Goal: Information Seeking & Learning: Learn about a topic

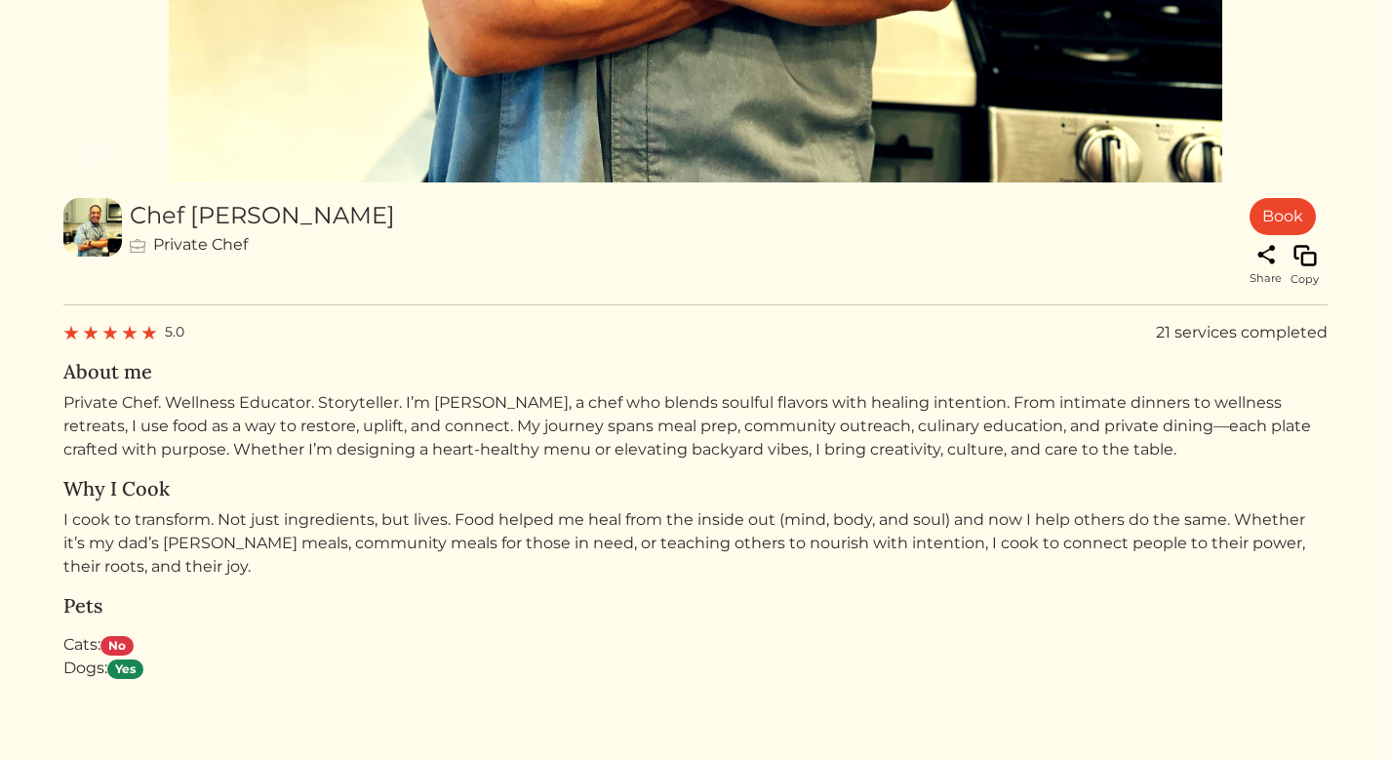
scroll to position [958, 0]
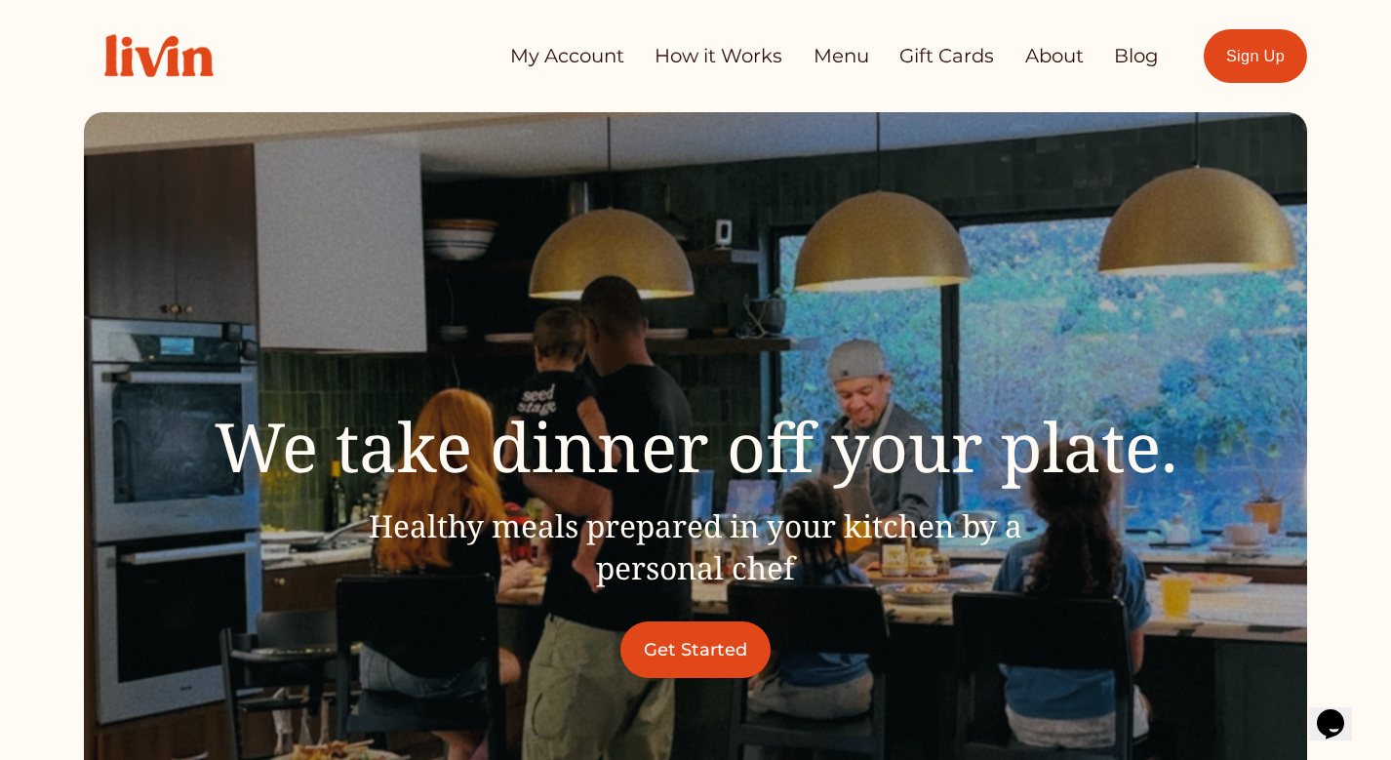
click at [680, 52] on link "How it Works" at bounding box center [718, 56] width 128 height 38
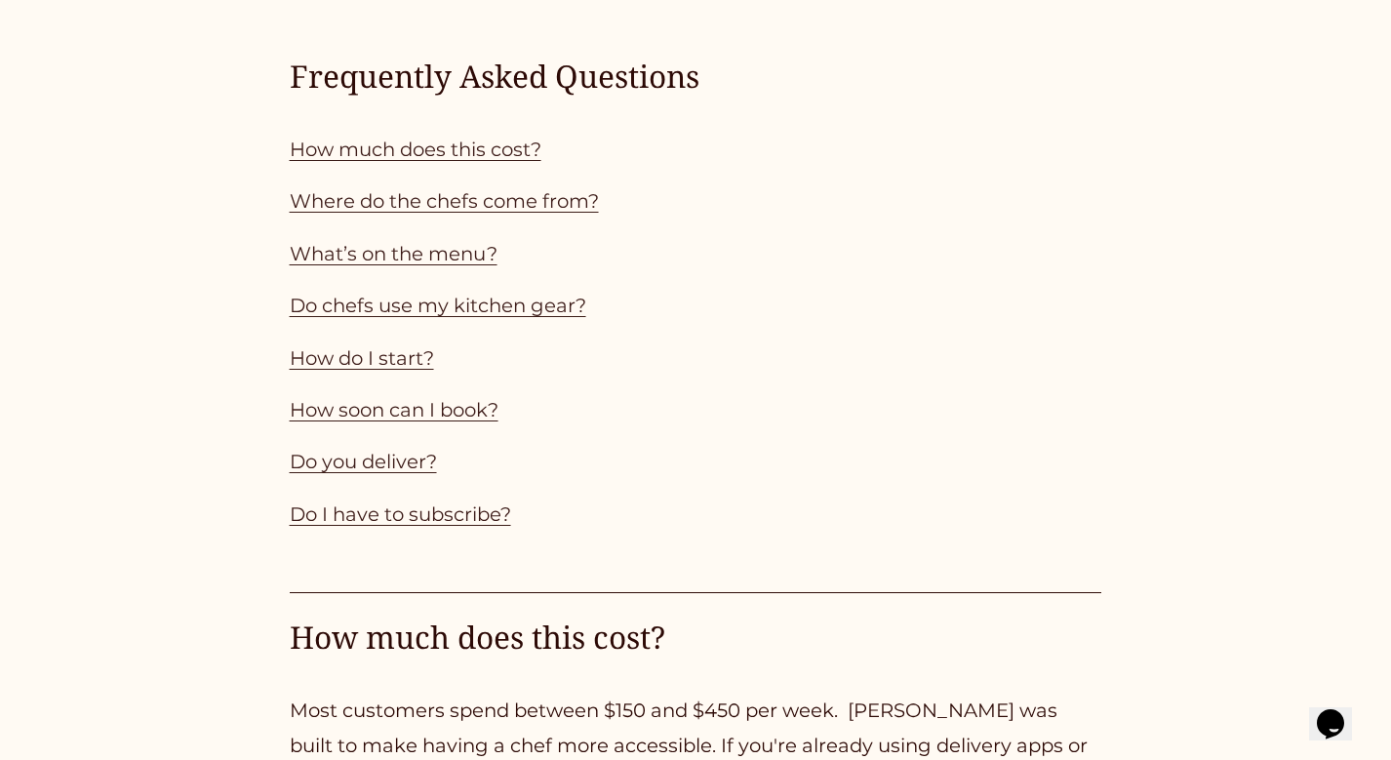
scroll to position [1752, 0]
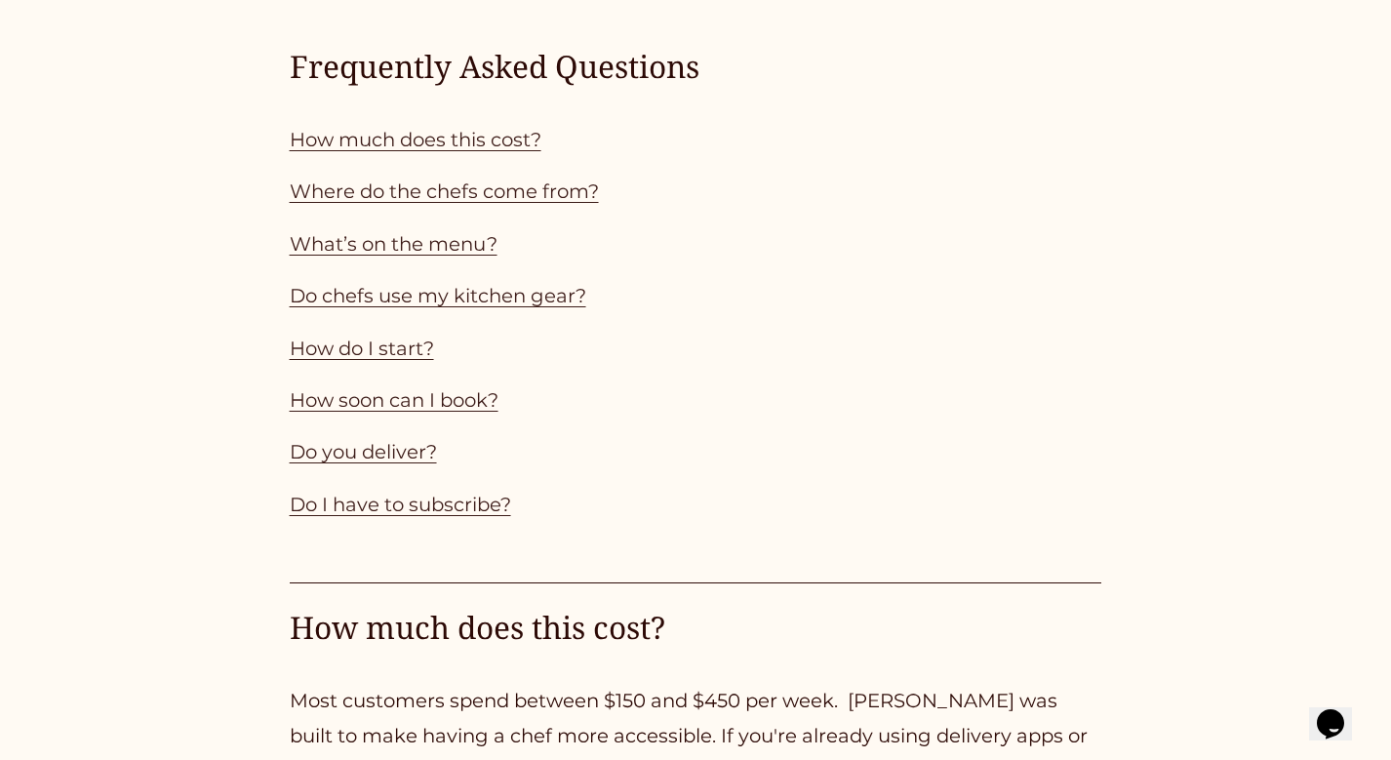
click at [429, 151] on link "How much does this cost?" at bounding box center [416, 139] width 252 height 23
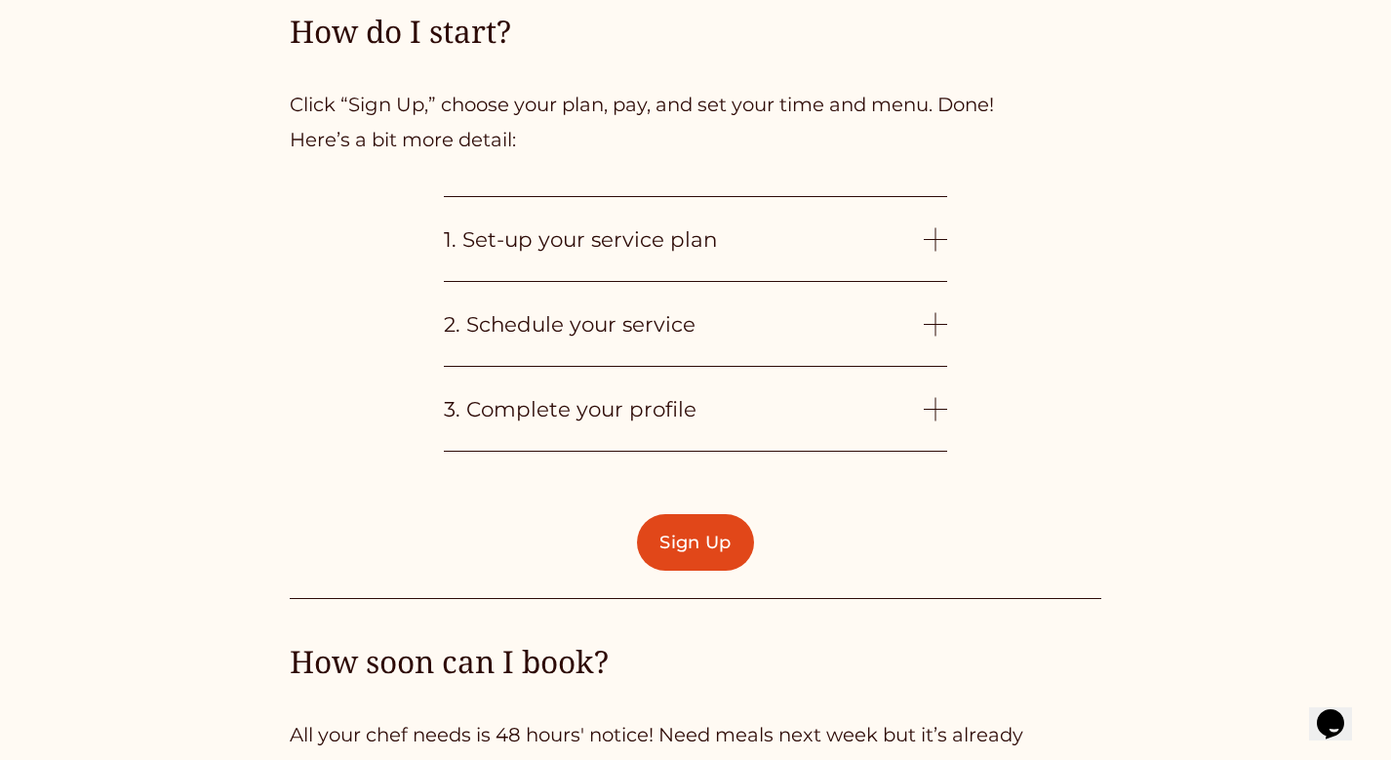
scroll to position [4499, 0]
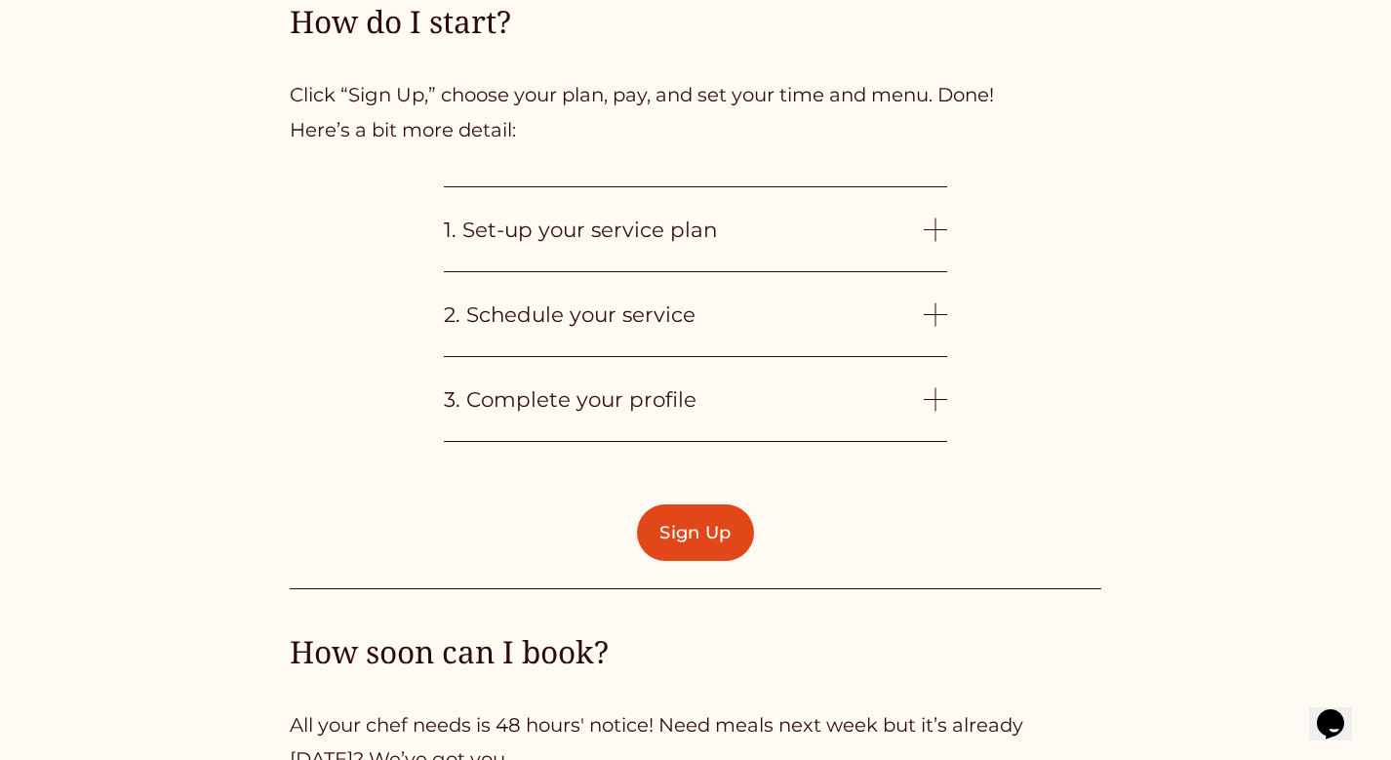
click at [934, 241] on div at bounding box center [935, 229] width 23 height 23
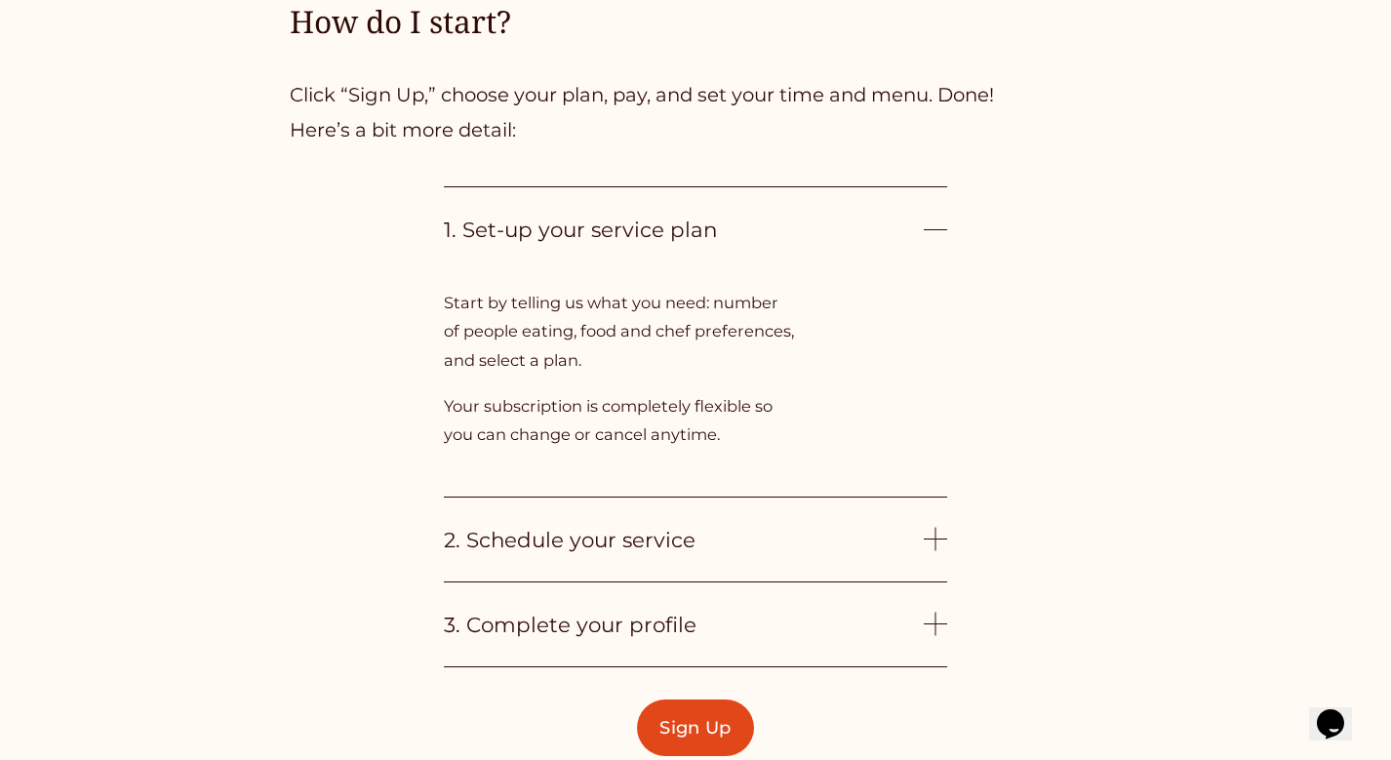
click at [931, 547] on div at bounding box center [935, 539] width 23 height 23
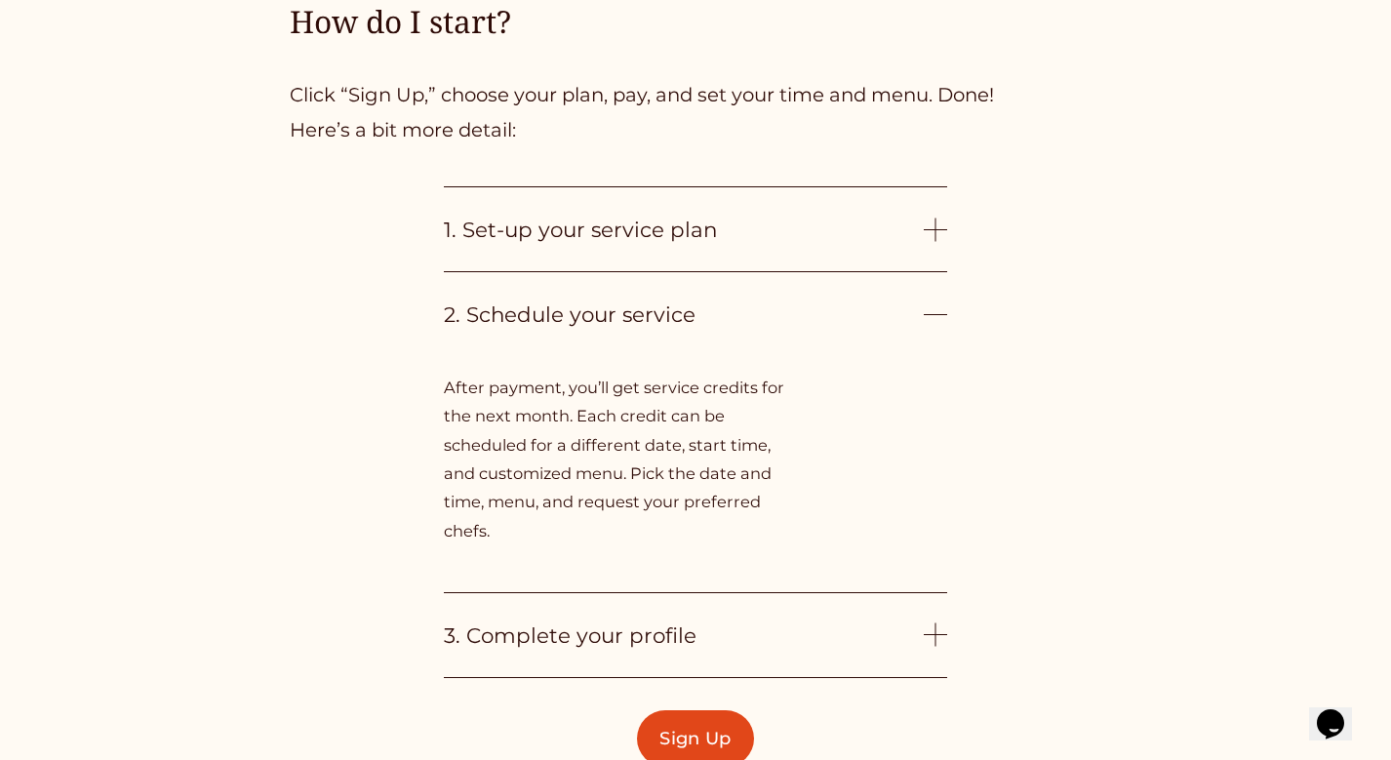
click at [939, 320] on div at bounding box center [935, 313] width 23 height 23
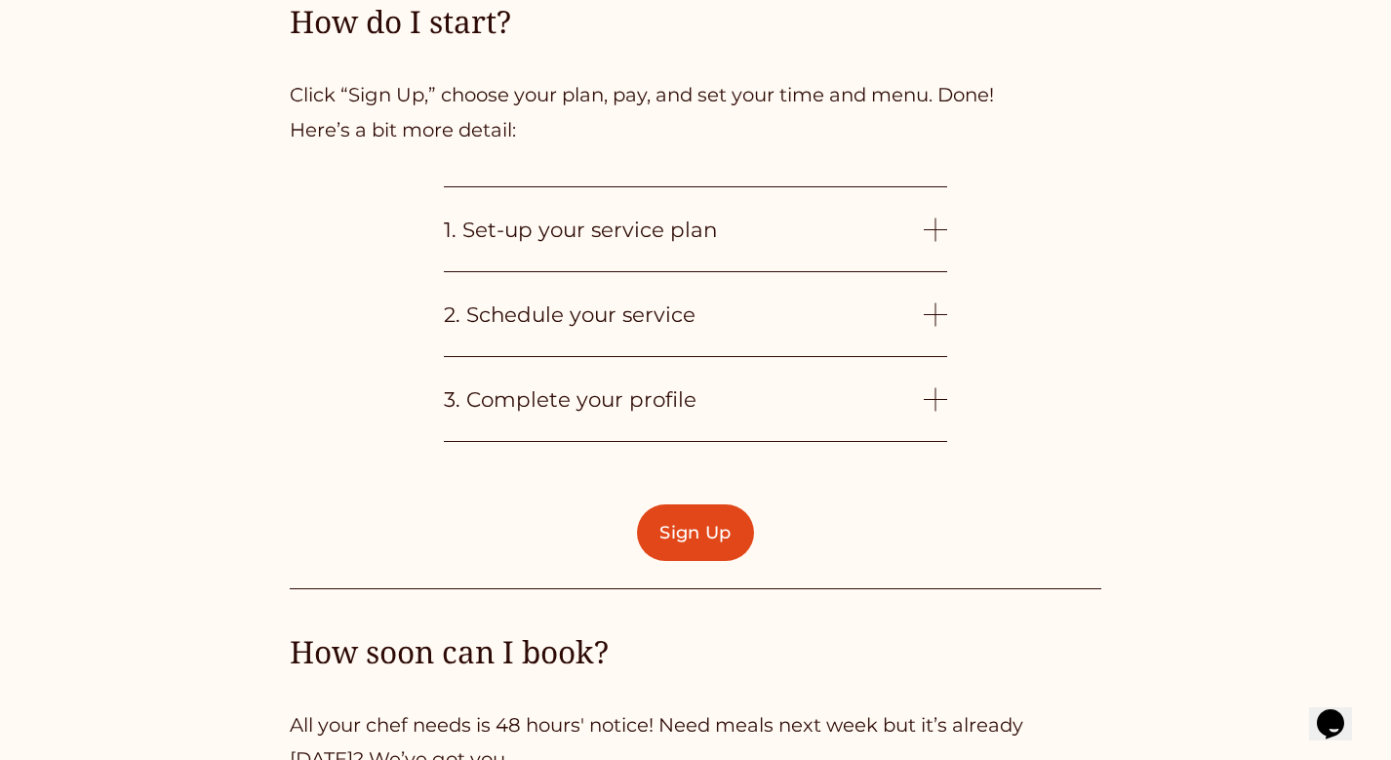
click at [934, 426] on button "3. Complete your profile" at bounding box center [695, 399] width 503 height 84
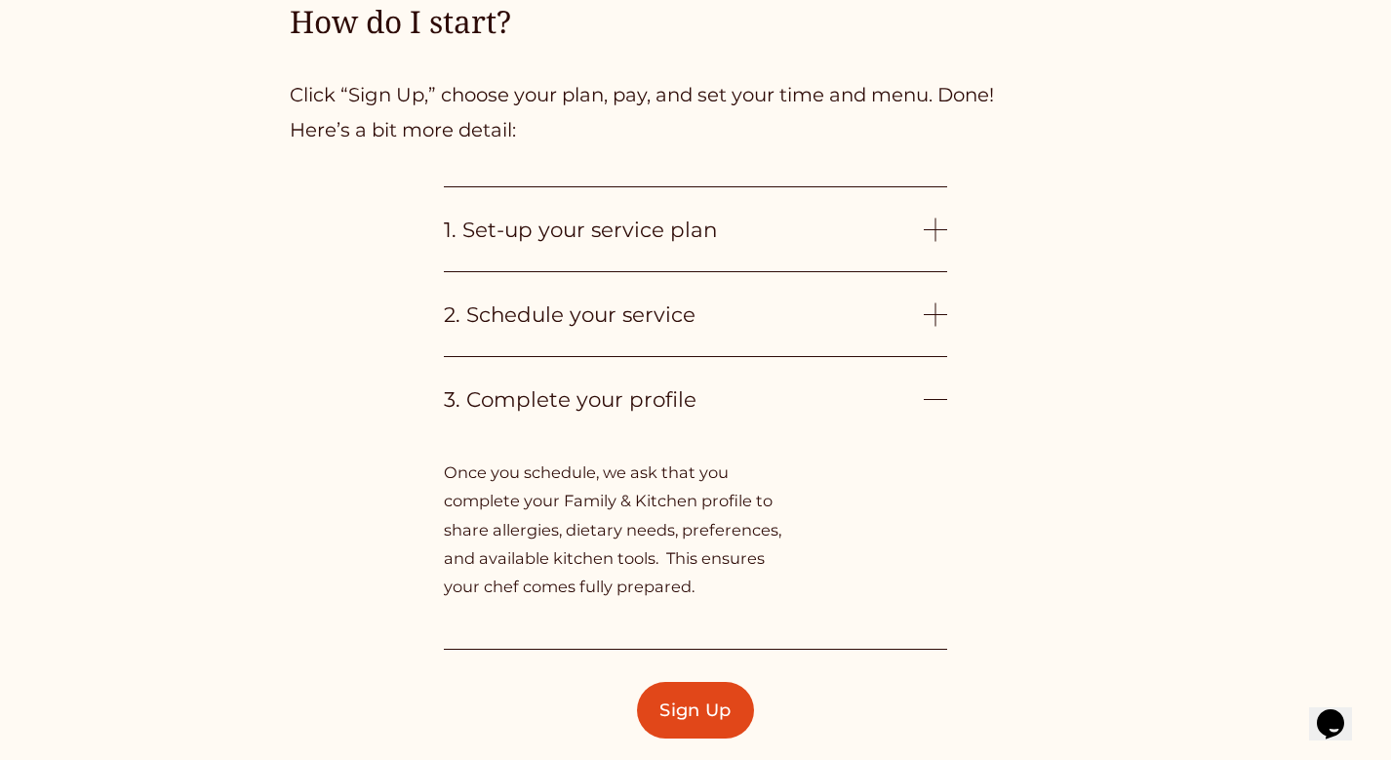
click at [938, 403] on div at bounding box center [935, 398] width 23 height 23
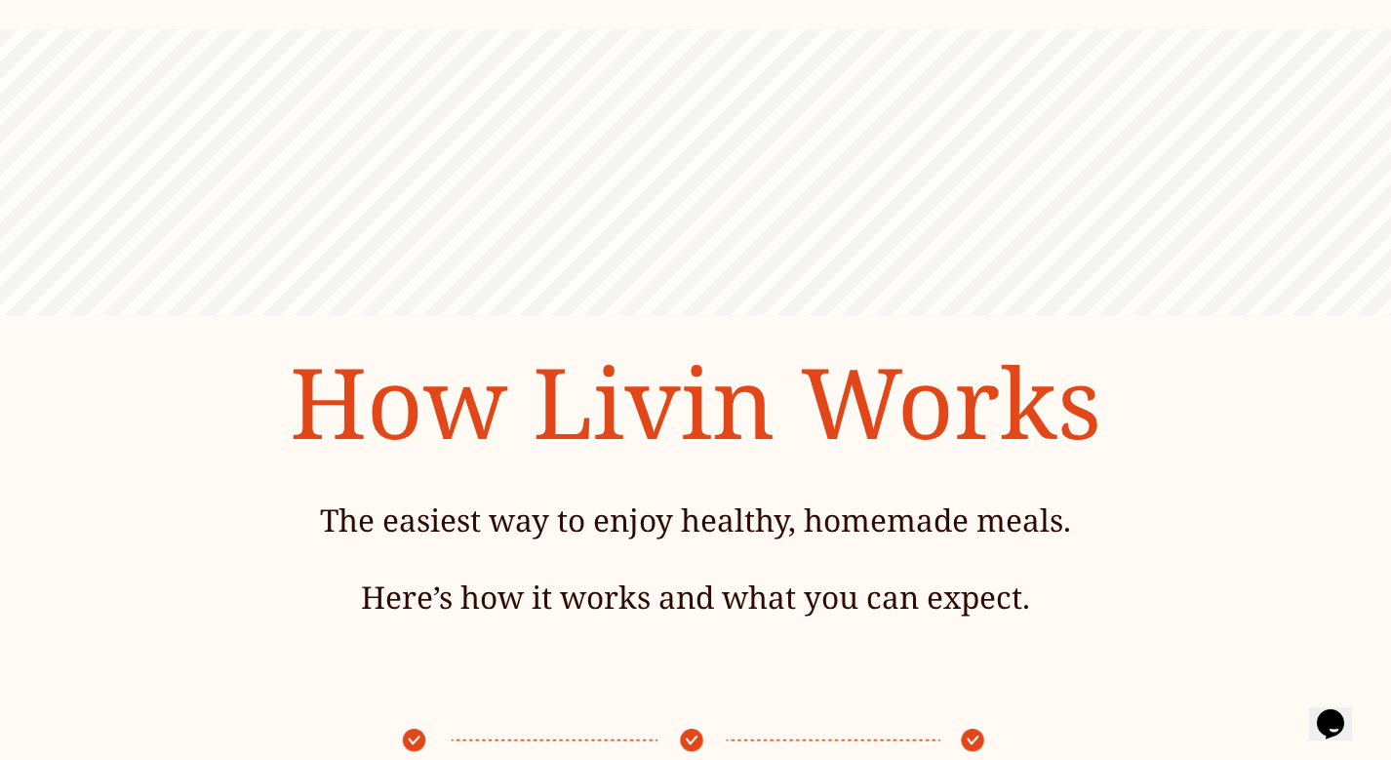
scroll to position [0, 0]
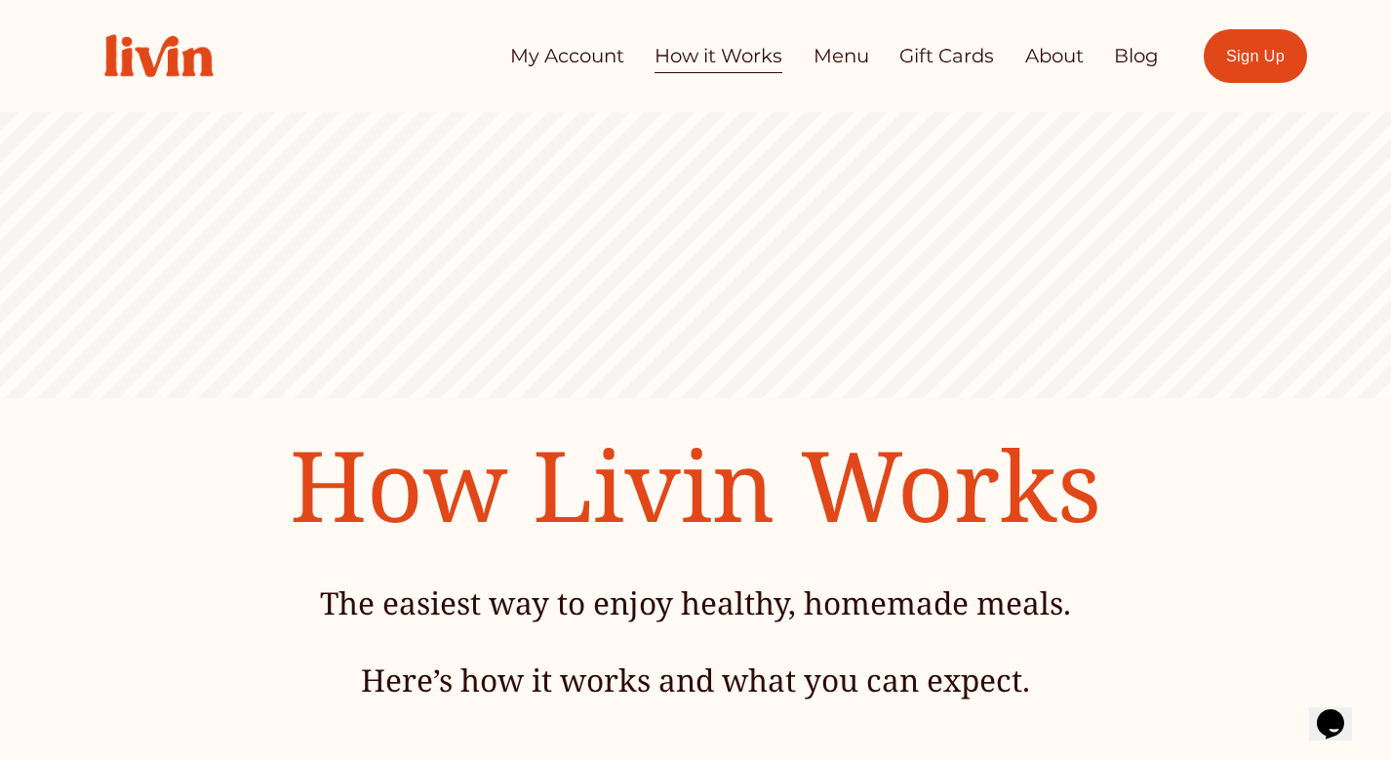
click at [827, 44] on link "Menu" at bounding box center [841, 56] width 56 height 38
click at [1057, 54] on link "About" at bounding box center [1054, 56] width 59 height 38
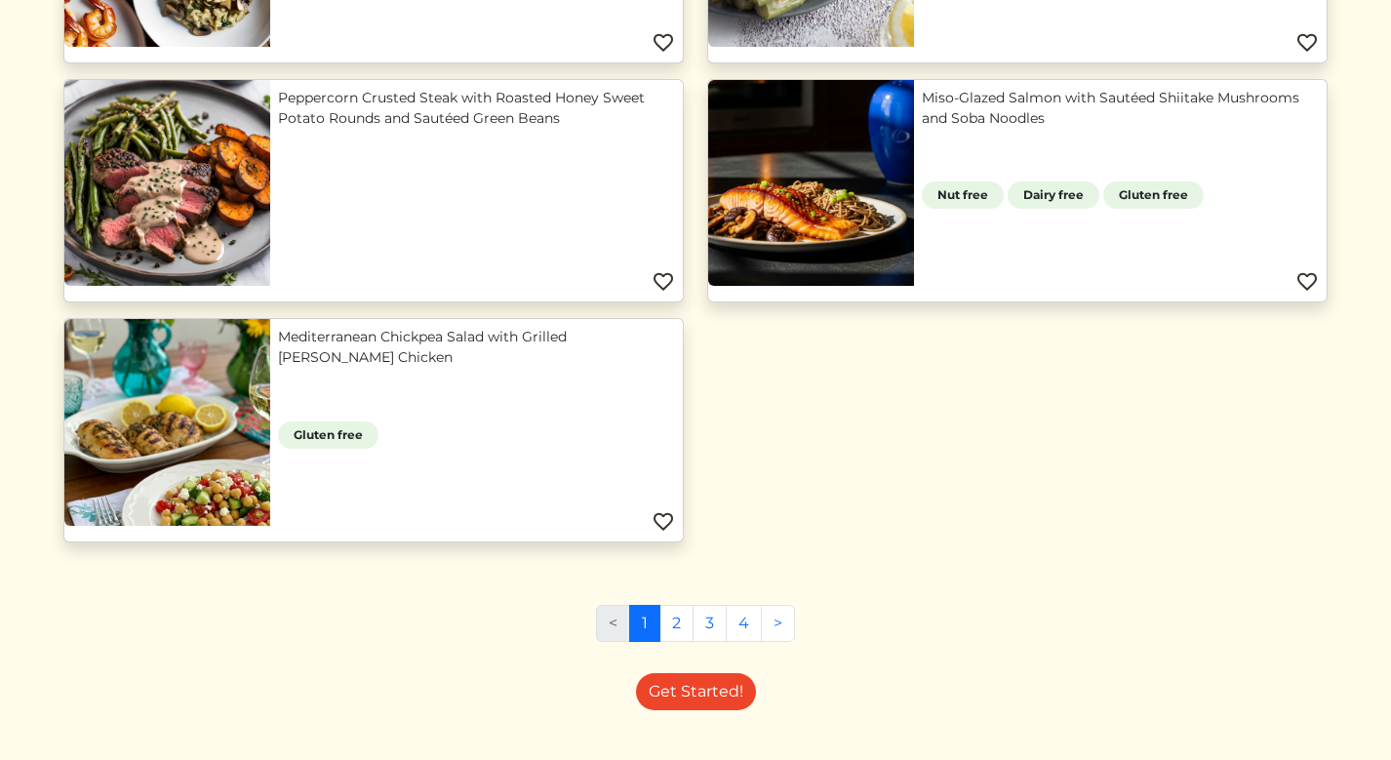
scroll to position [1896, 0]
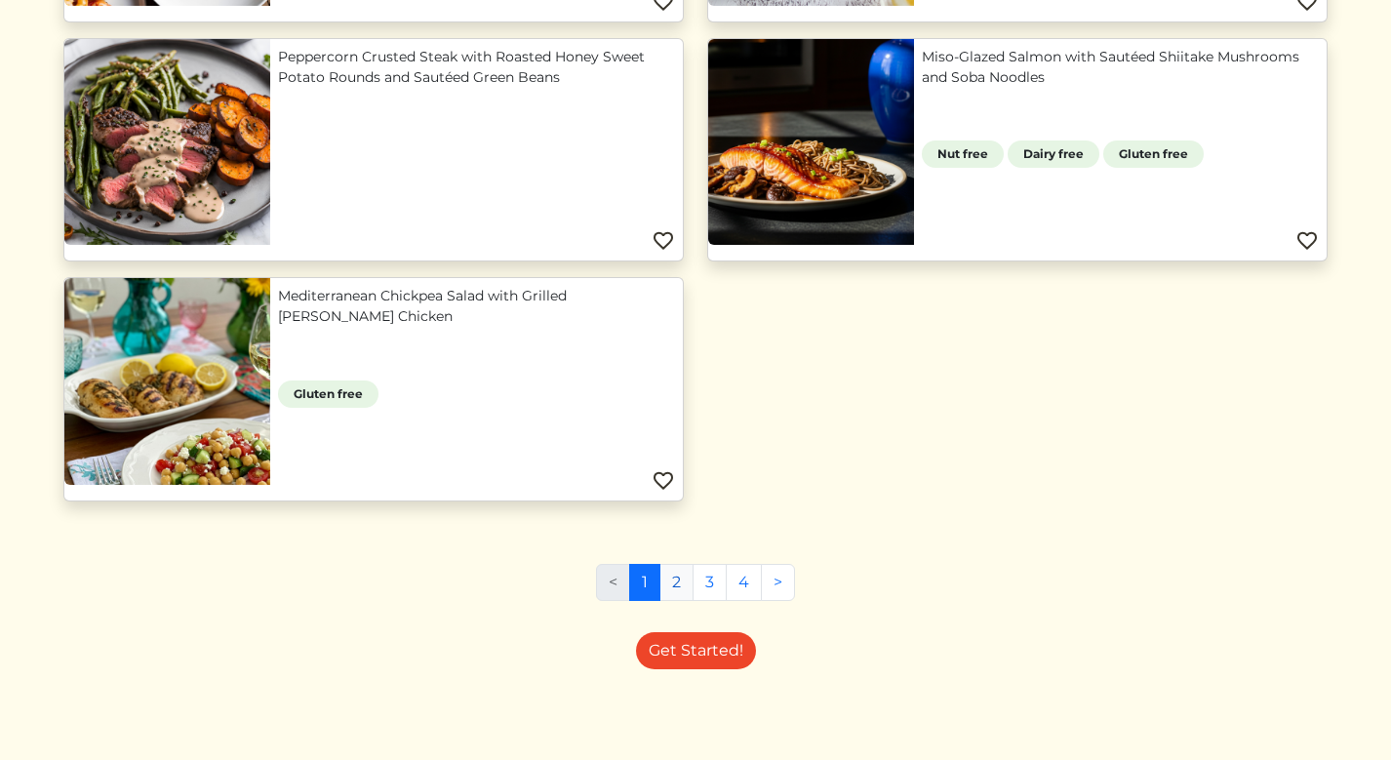
click at [672, 585] on link "2" at bounding box center [676, 582] width 34 height 37
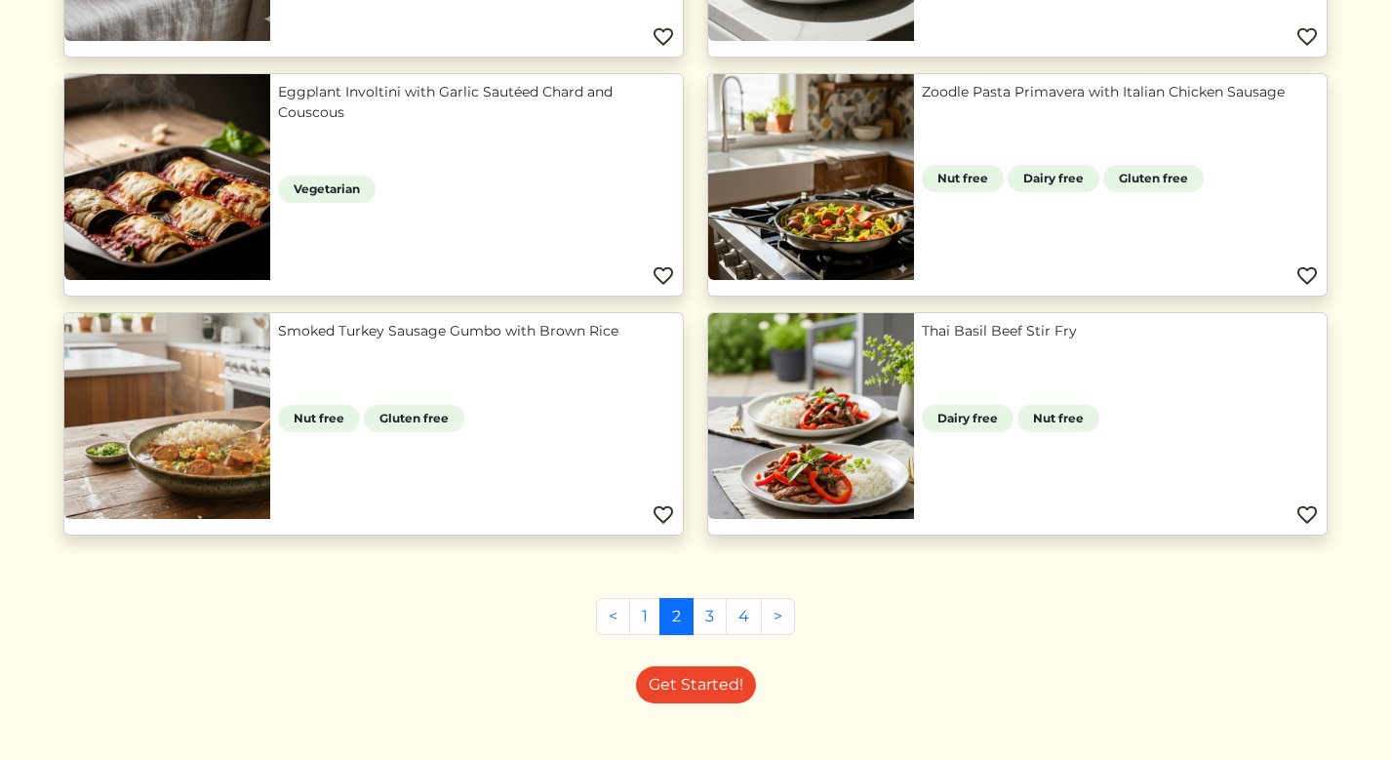
scroll to position [898, 0]
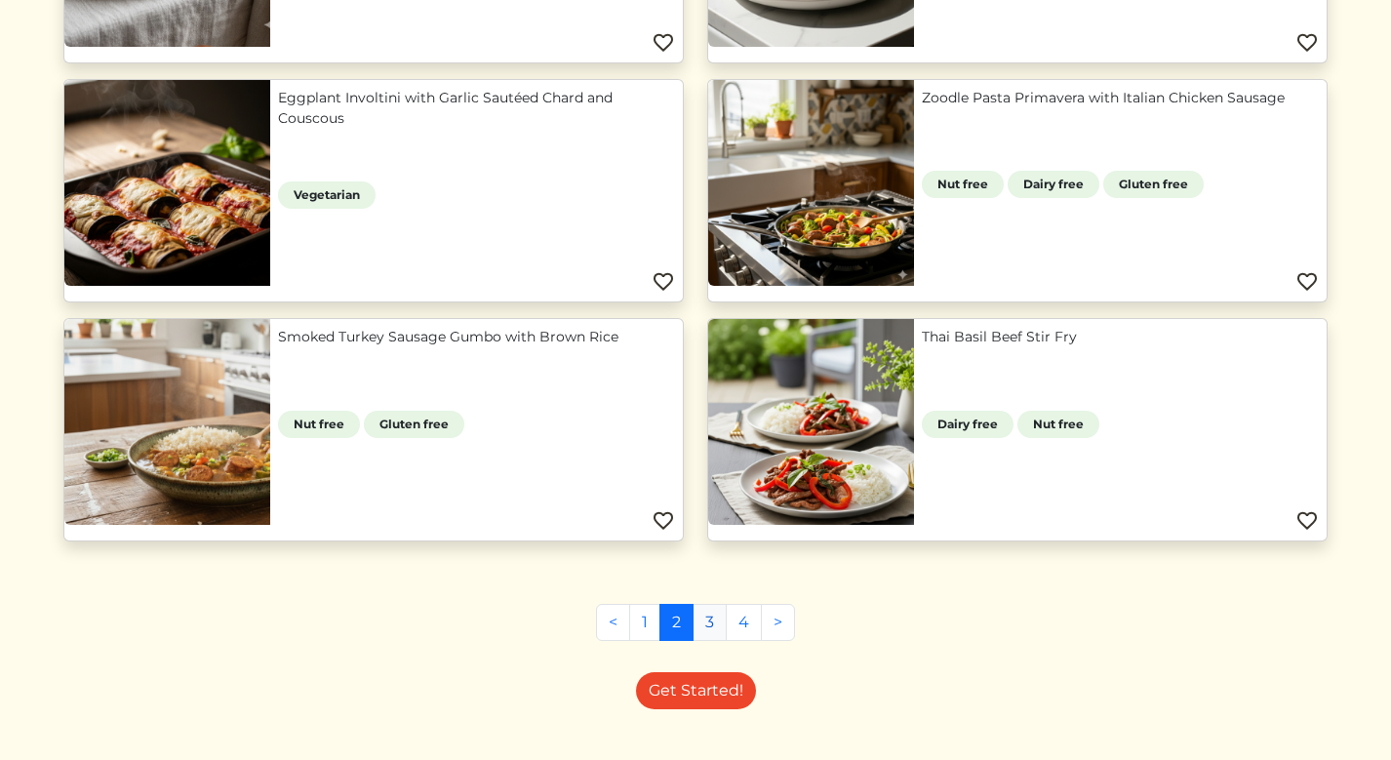
click at [706, 628] on link "3" at bounding box center [710, 622] width 34 height 37
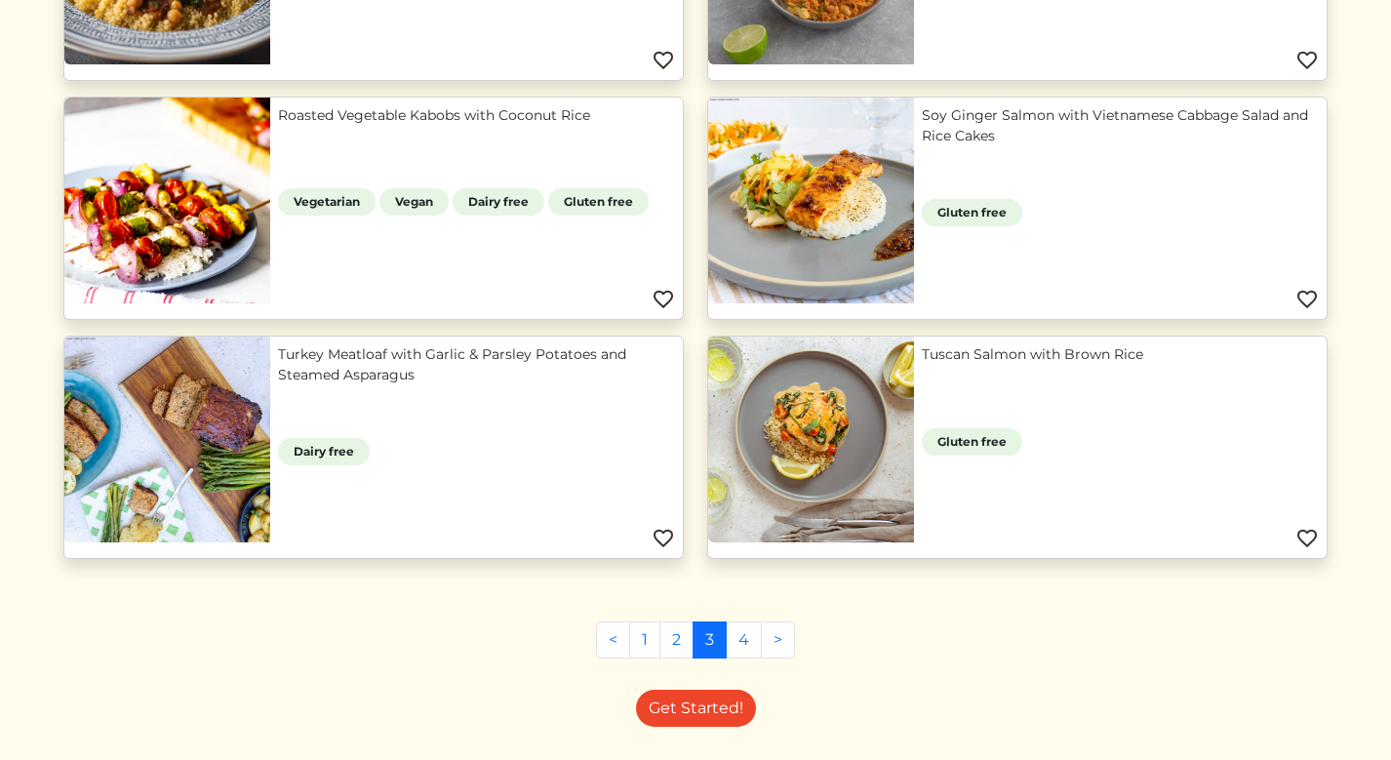
scroll to position [1657, 0]
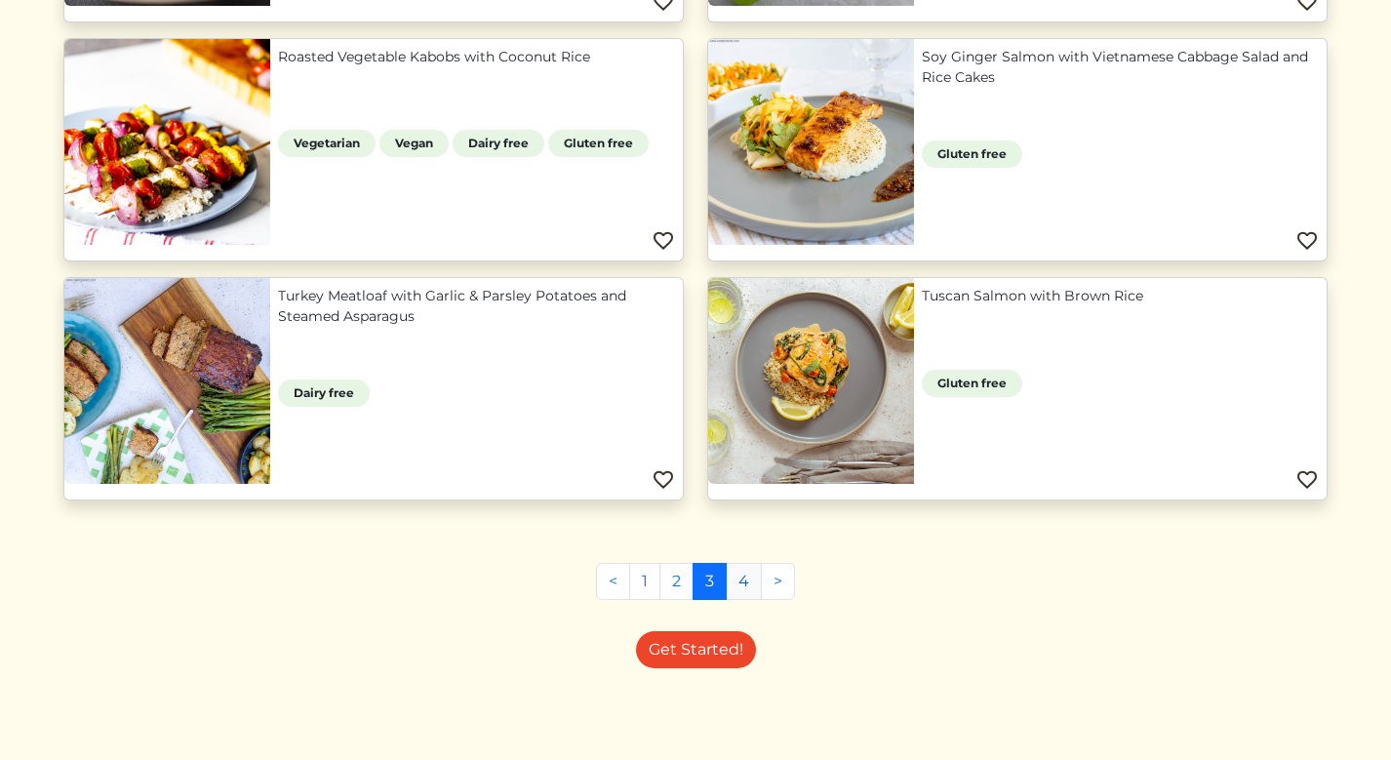
click at [739, 581] on link "4" at bounding box center [744, 581] width 36 height 37
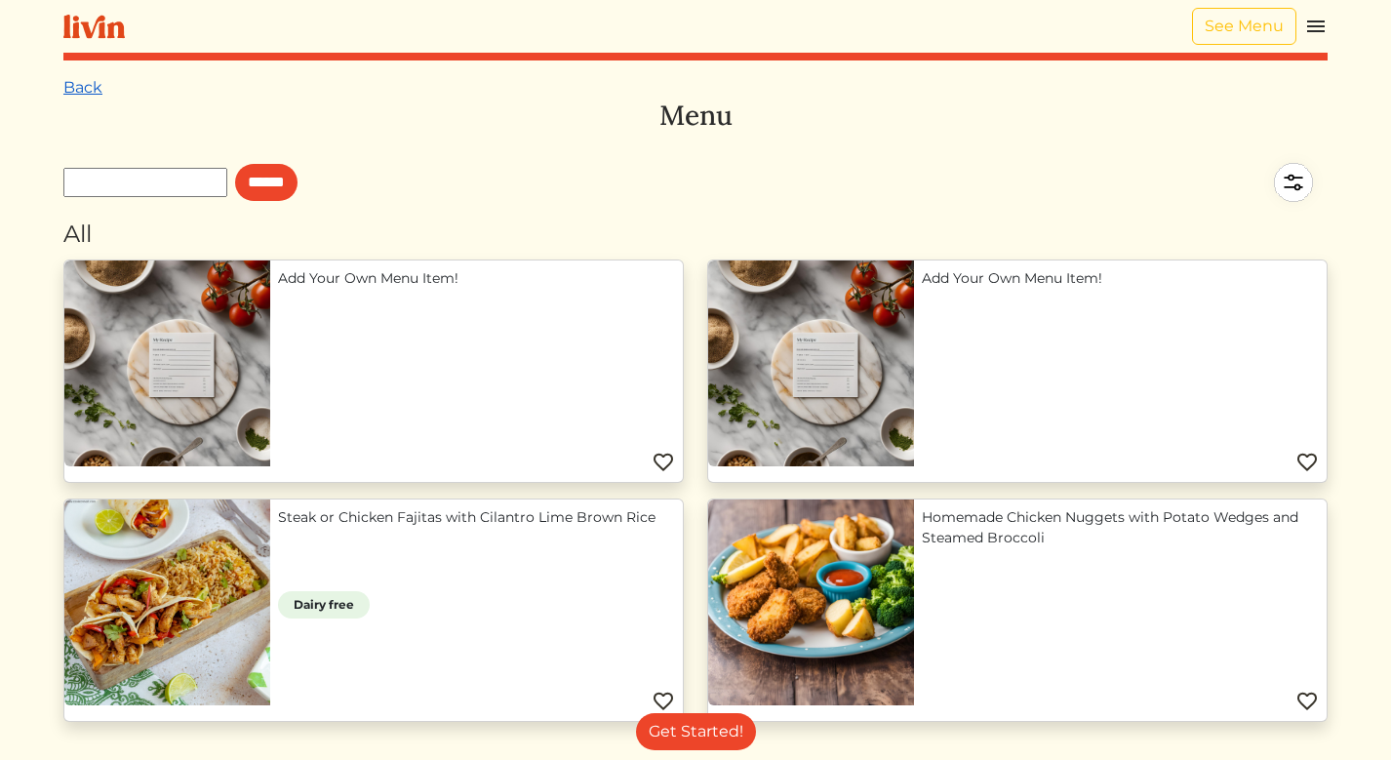
click at [72, 88] on link "Back" at bounding box center [82, 87] width 39 height 19
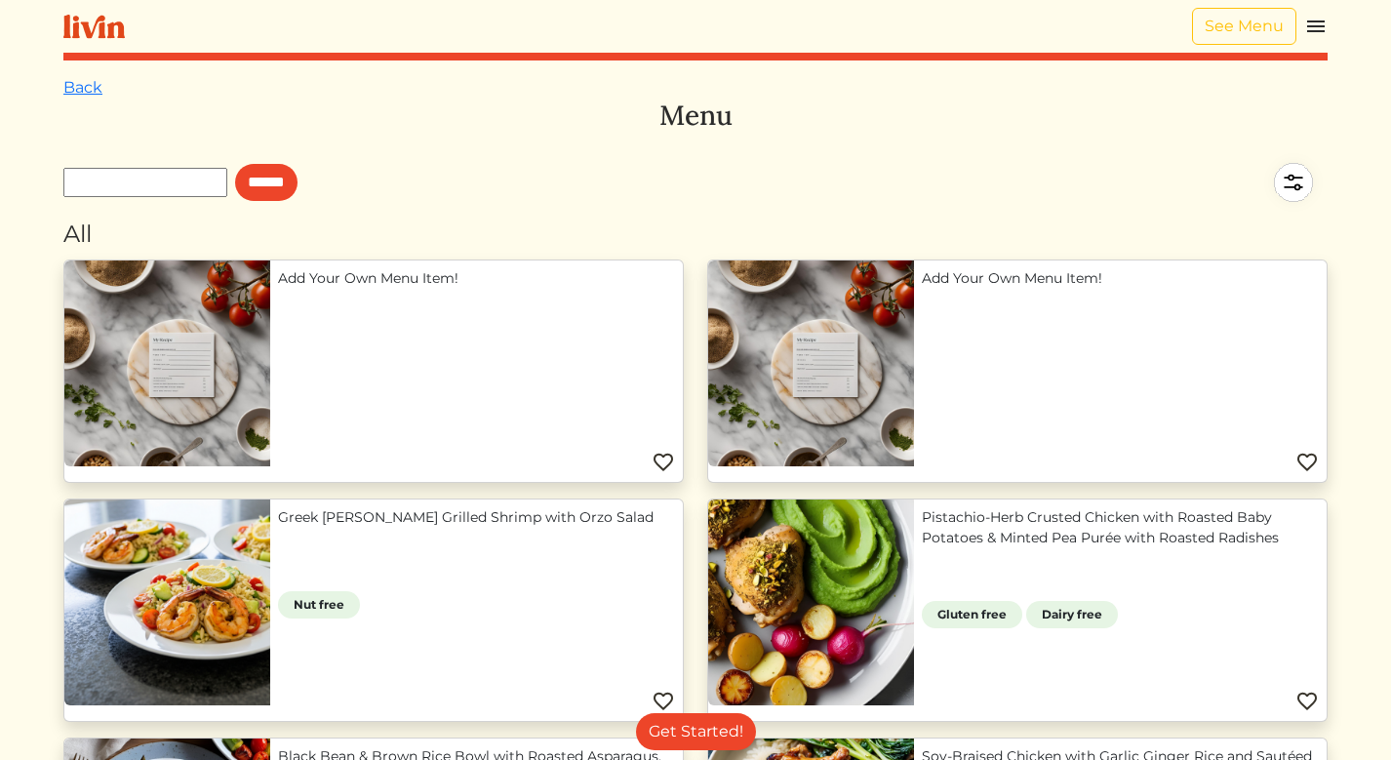
click at [72, 88] on link "Back" at bounding box center [82, 87] width 39 height 19
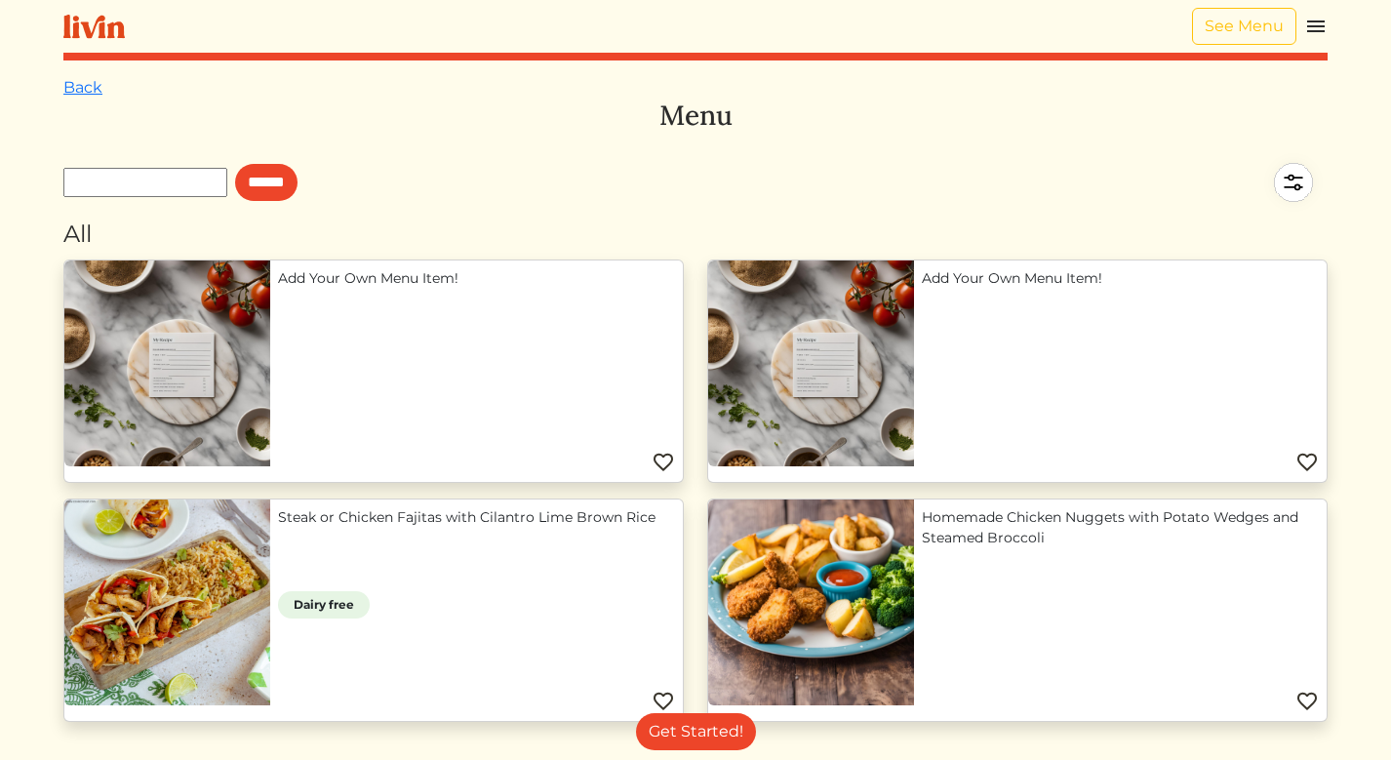
click at [72, 88] on link "Back" at bounding box center [82, 87] width 39 height 19
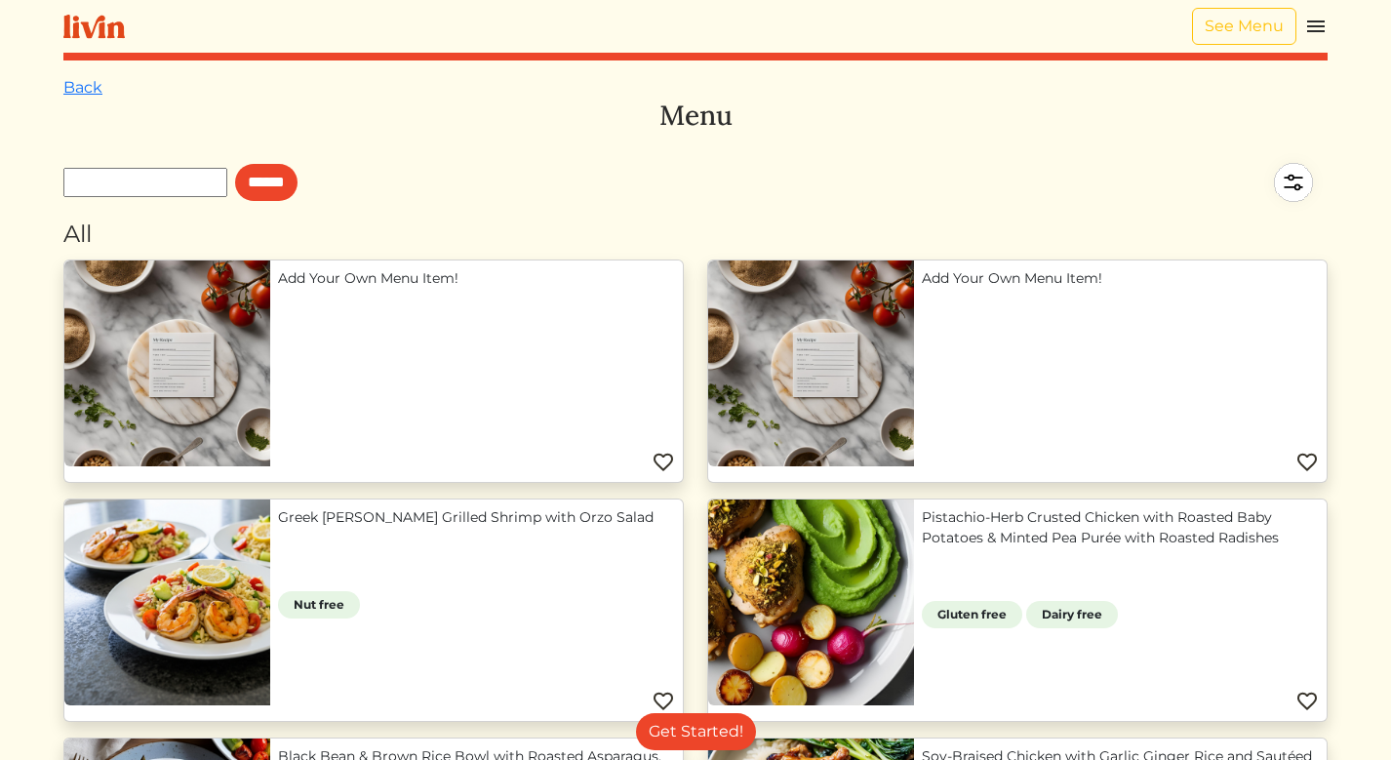
click at [72, 88] on link "Back" at bounding box center [82, 87] width 39 height 19
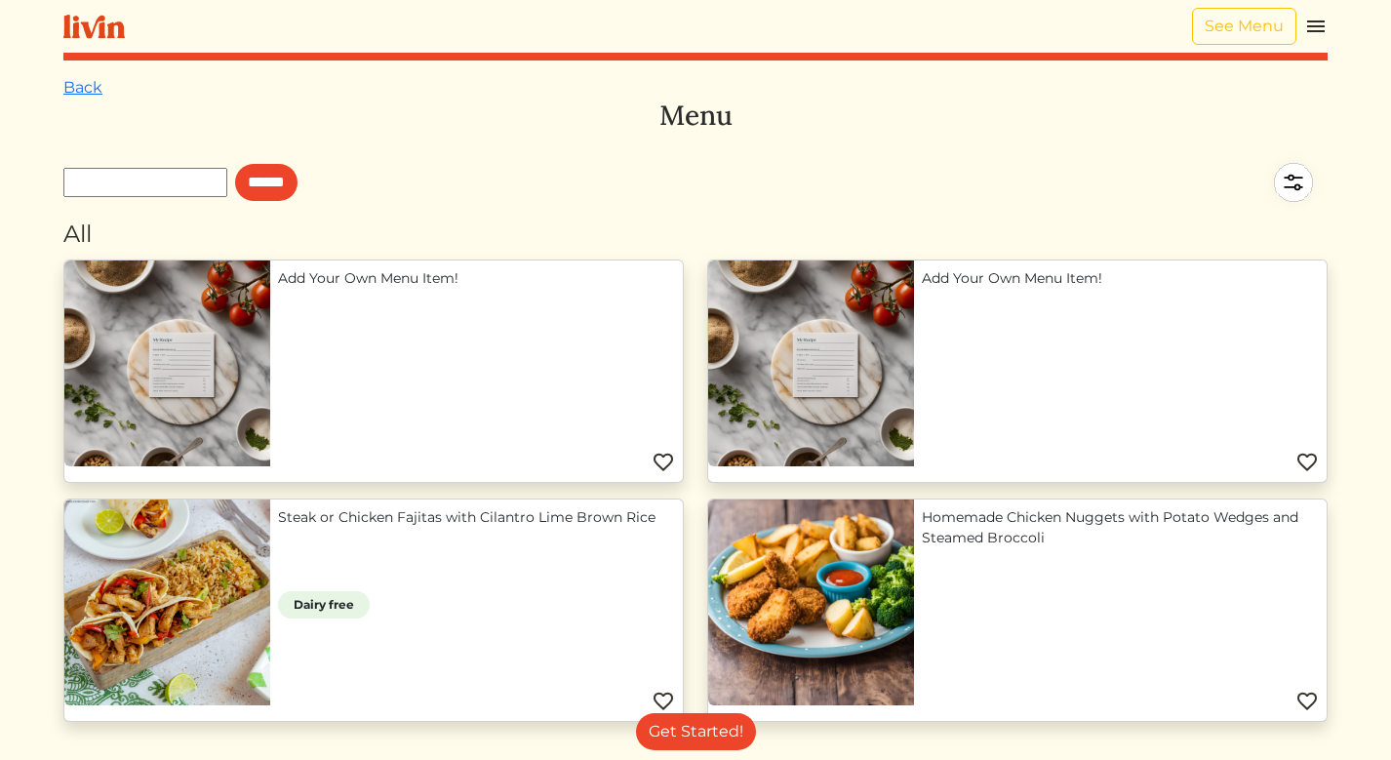
click at [72, 88] on link "Back" at bounding box center [82, 87] width 39 height 19
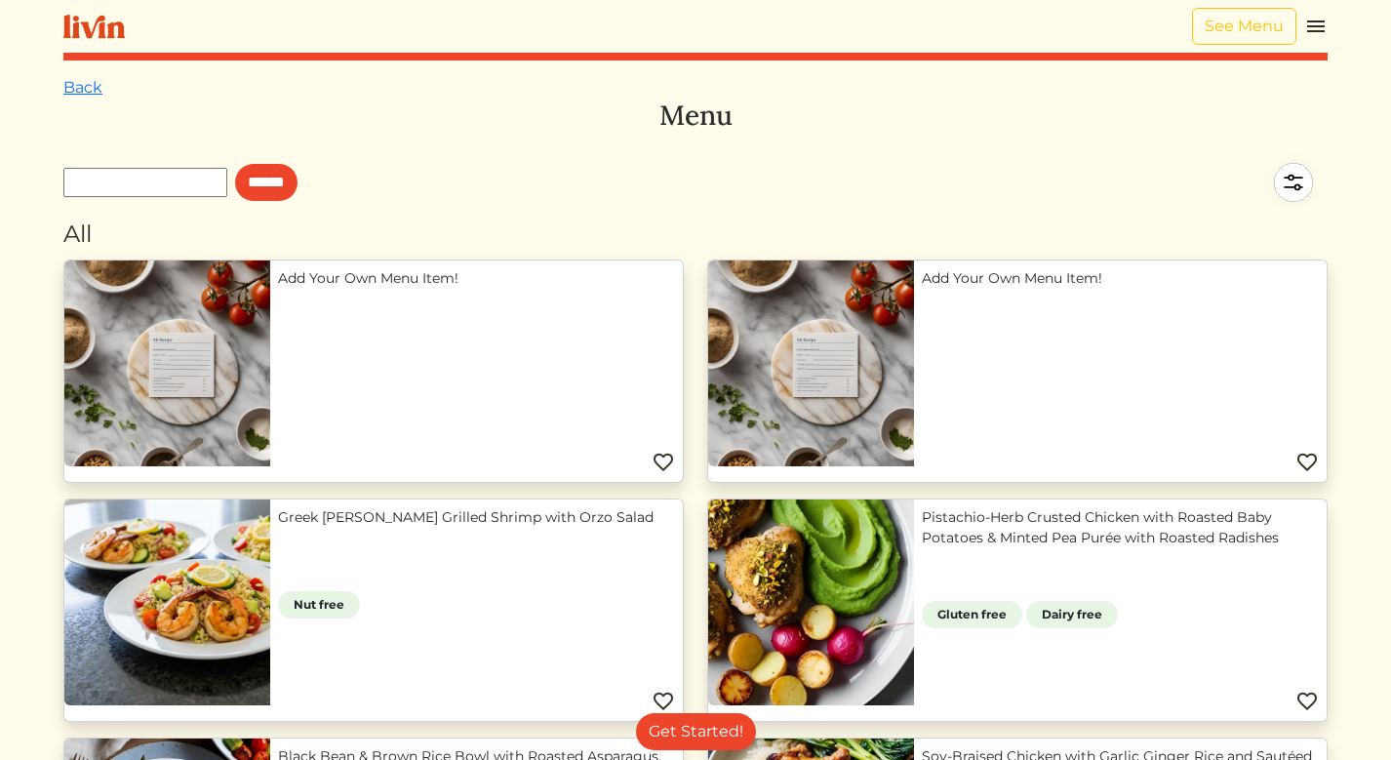
click at [72, 88] on link "Back" at bounding box center [82, 87] width 39 height 19
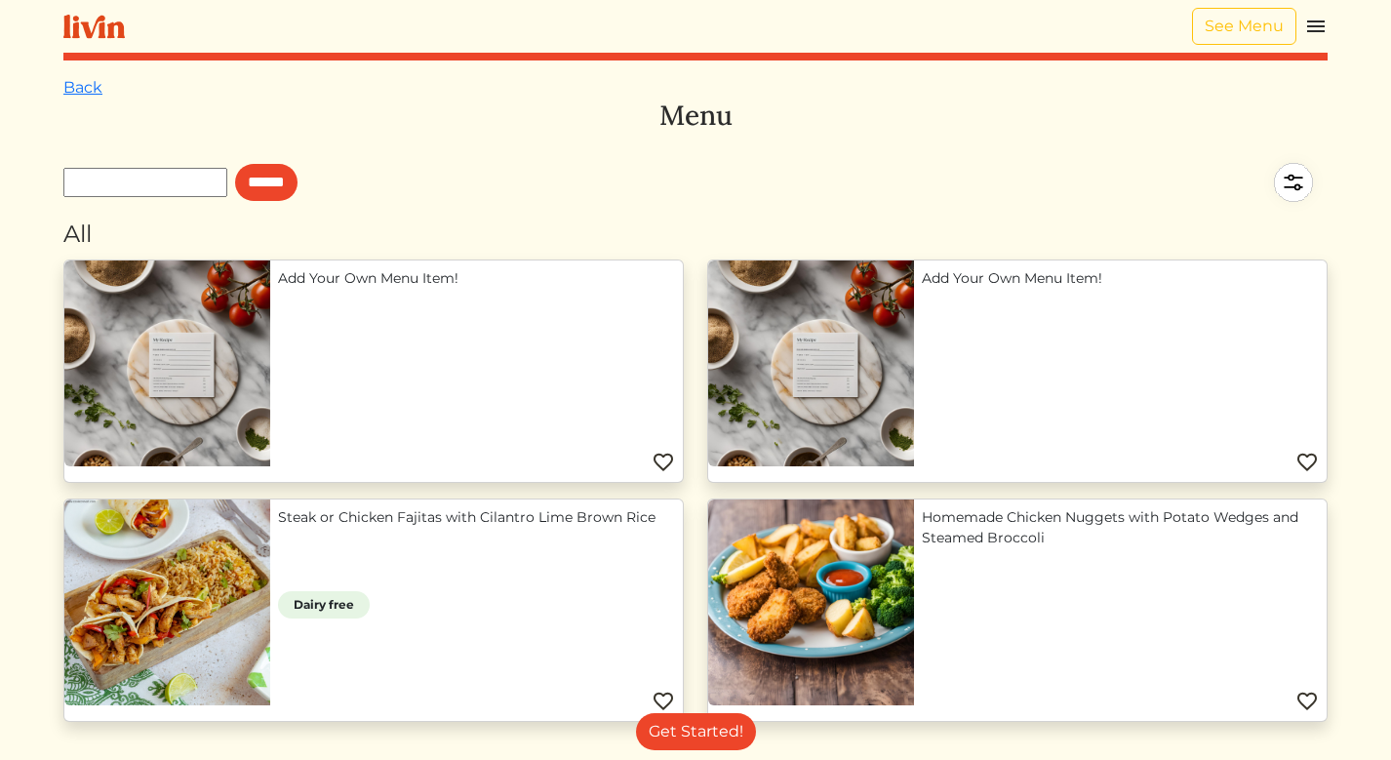
click at [72, 88] on link "Back" at bounding box center [82, 87] width 39 height 19
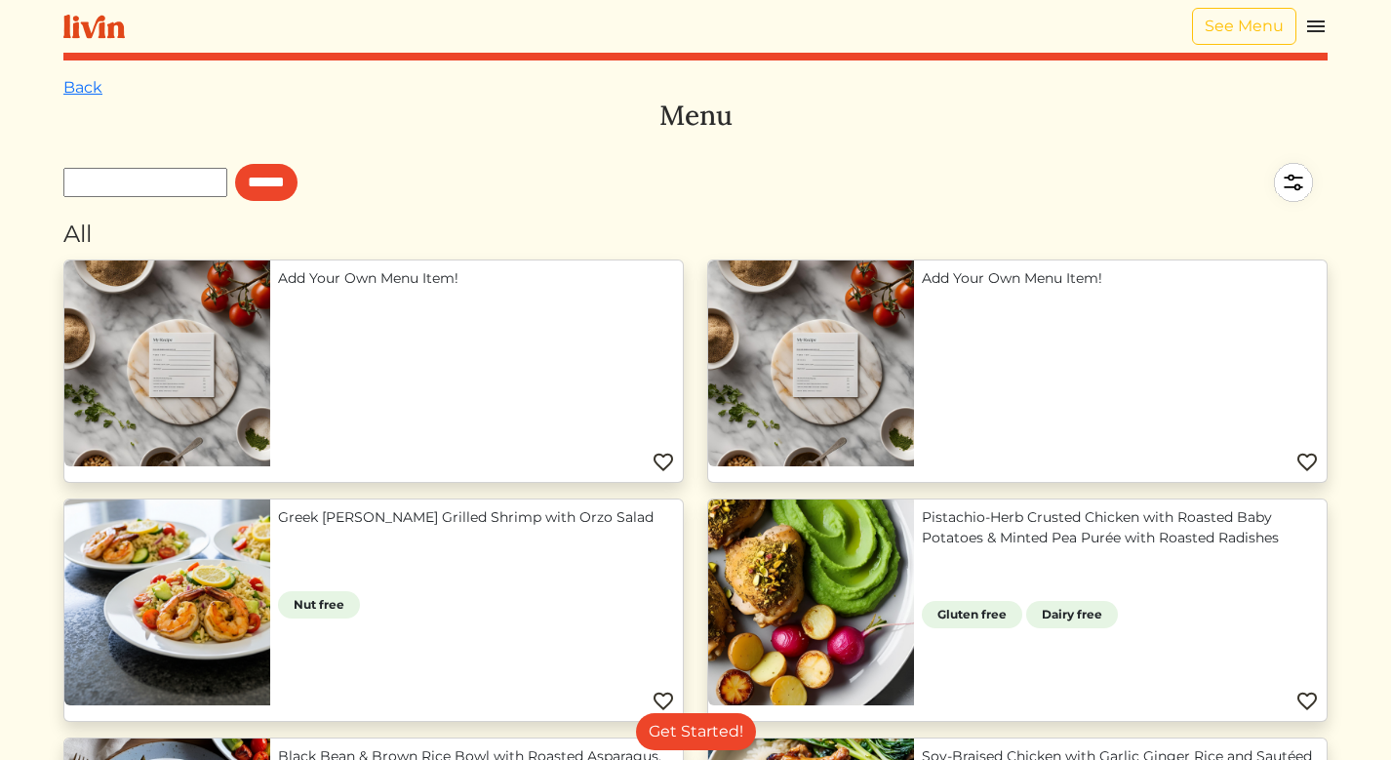
click at [72, 88] on link "Back" at bounding box center [82, 87] width 39 height 19
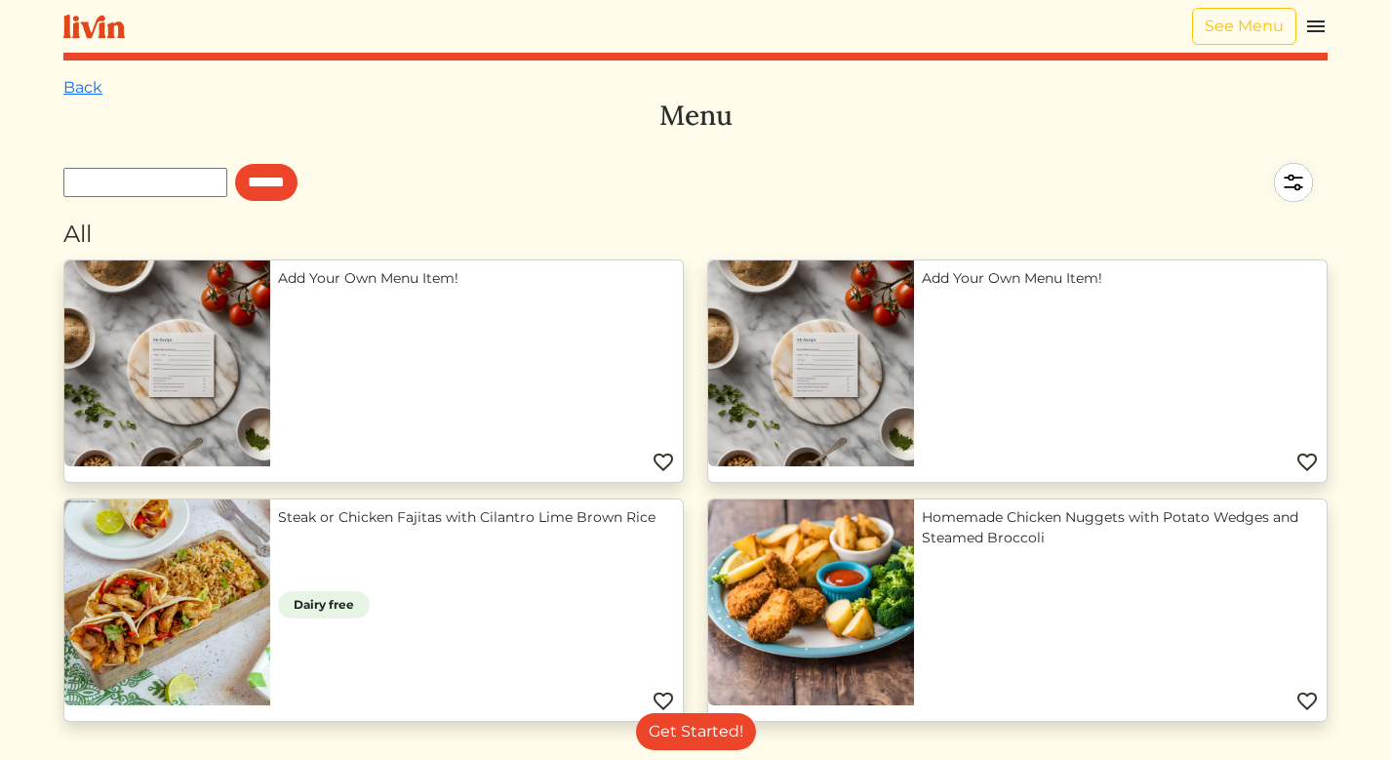
click at [72, 88] on link "Back" at bounding box center [82, 87] width 39 height 19
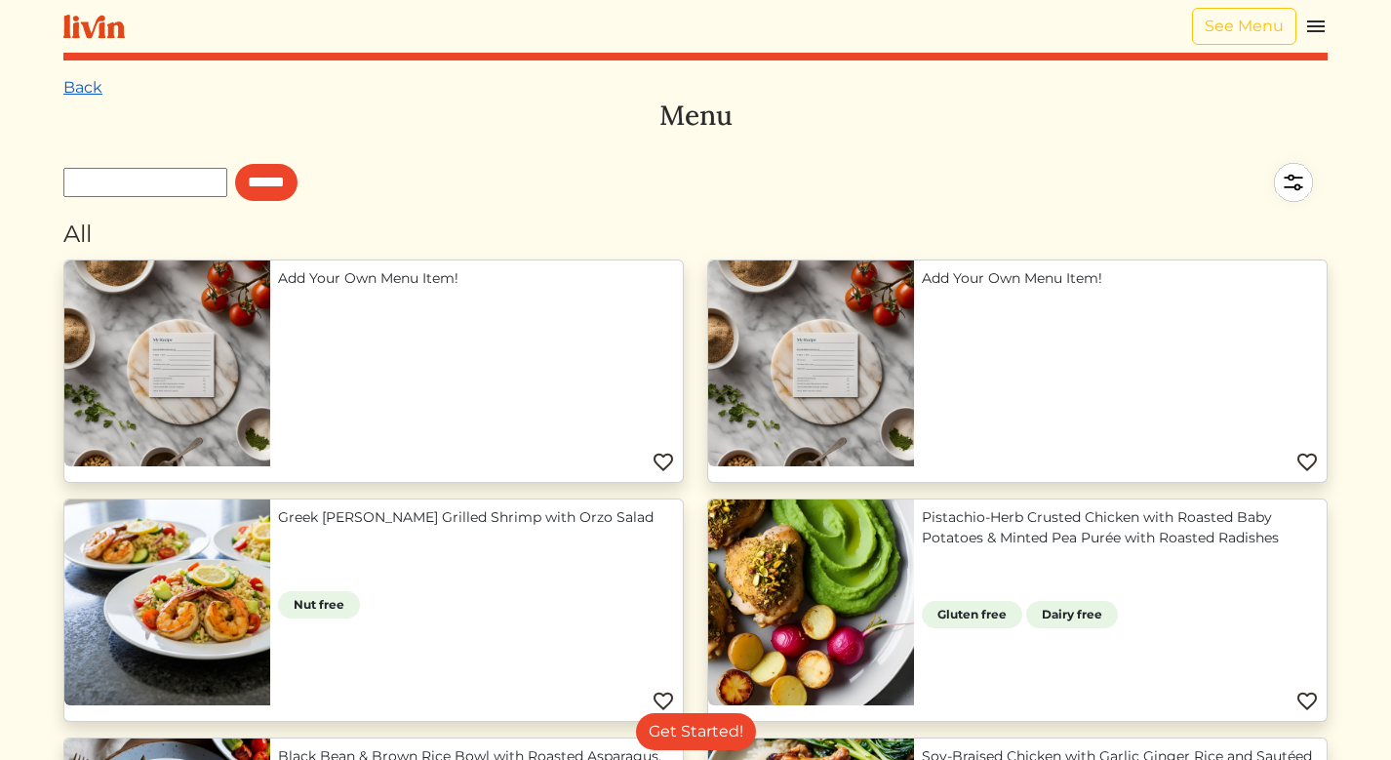
click at [72, 92] on link "Back" at bounding box center [82, 87] width 39 height 19
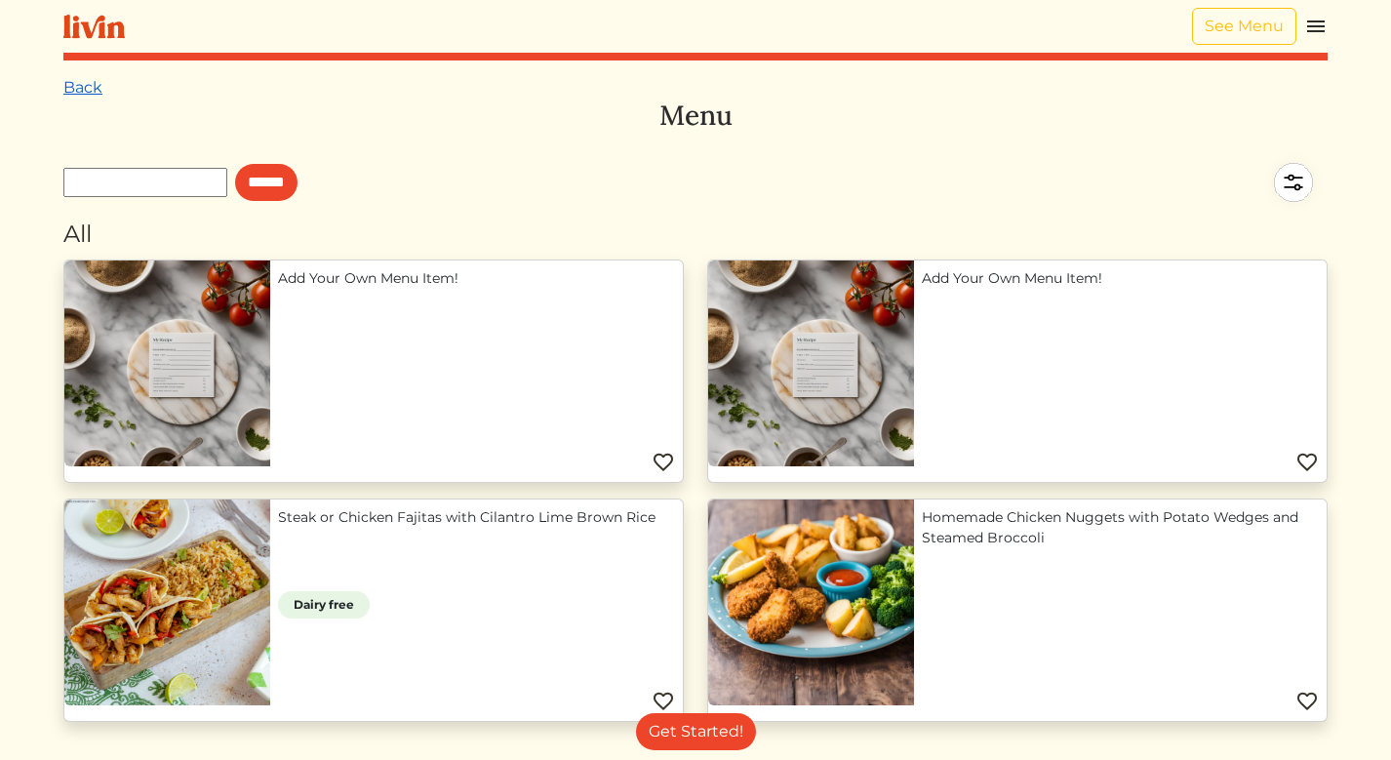
click at [72, 94] on link "Back" at bounding box center [82, 87] width 39 height 19
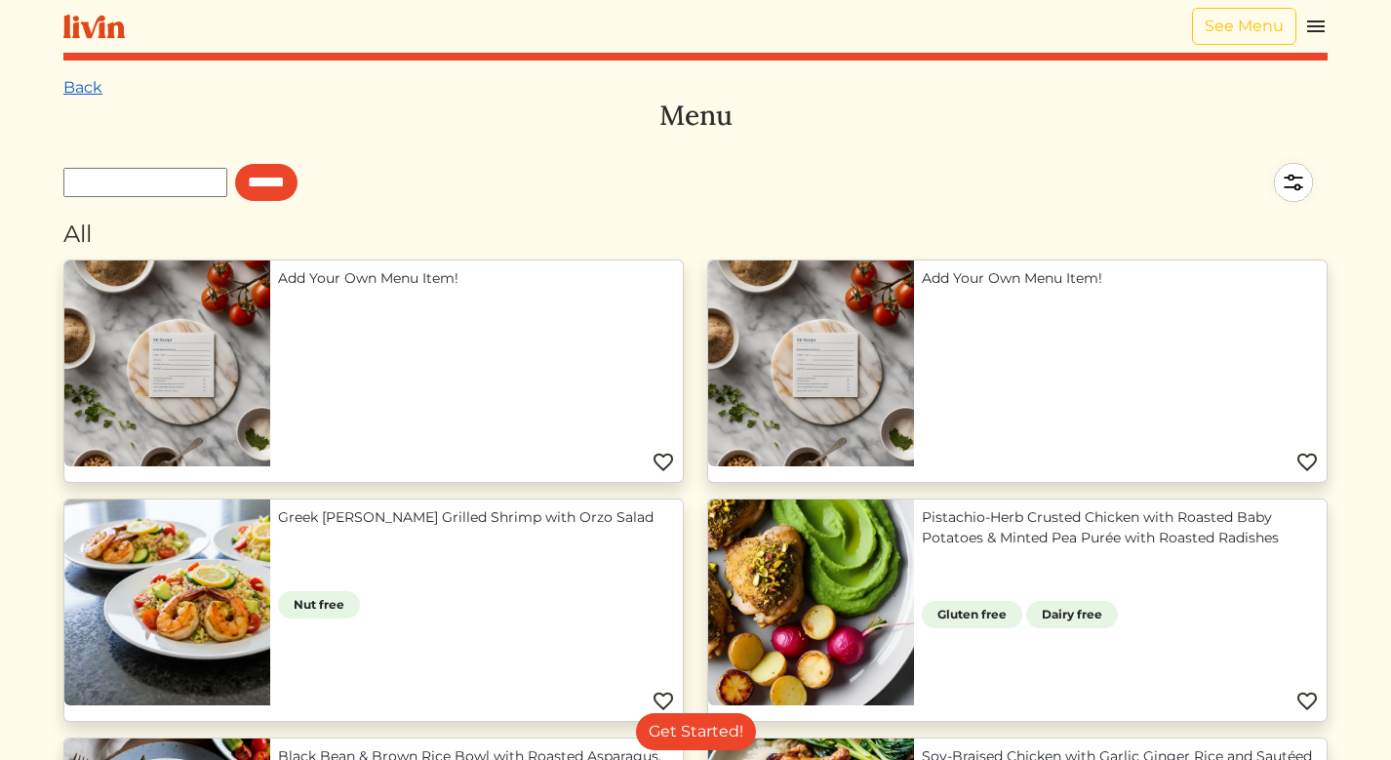
click at [72, 94] on link "Back" at bounding box center [82, 87] width 39 height 19
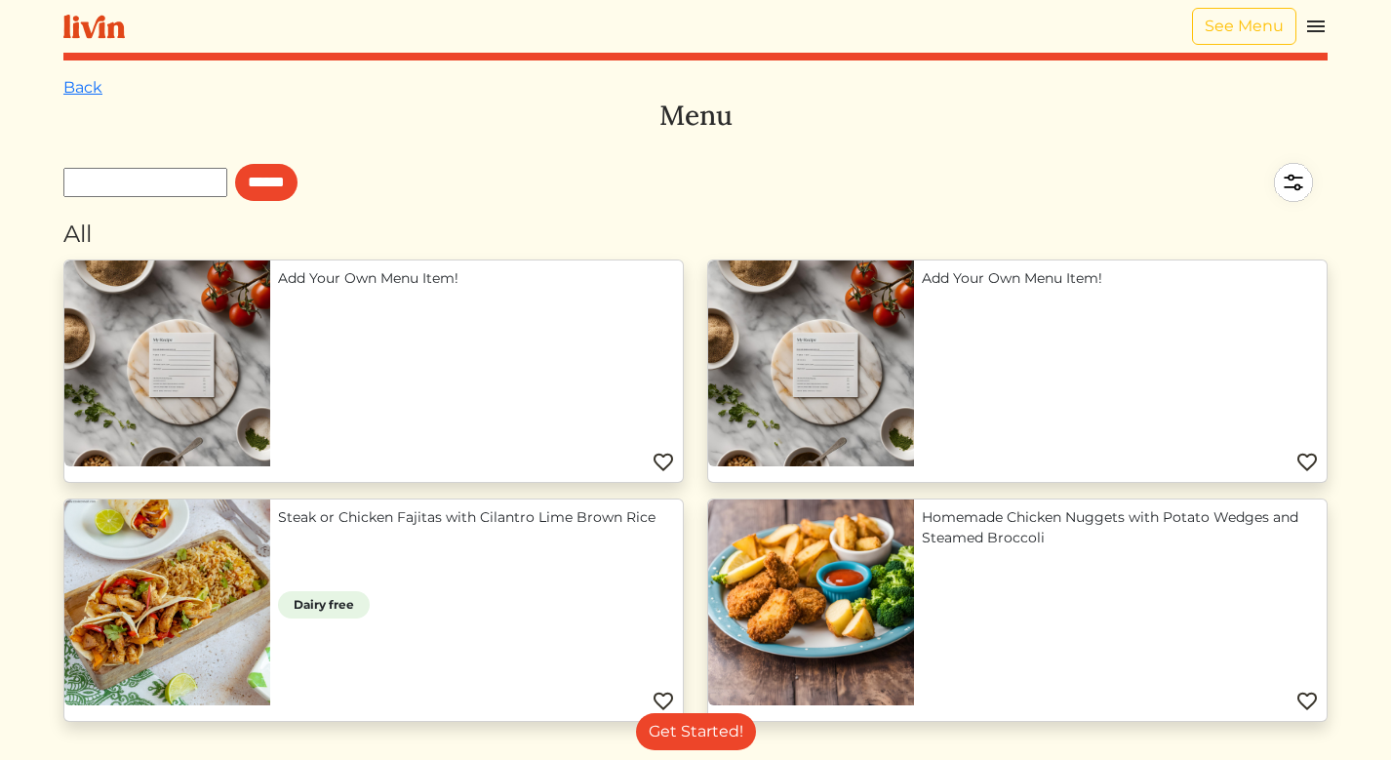
click at [72, 94] on link "Back" at bounding box center [82, 87] width 39 height 19
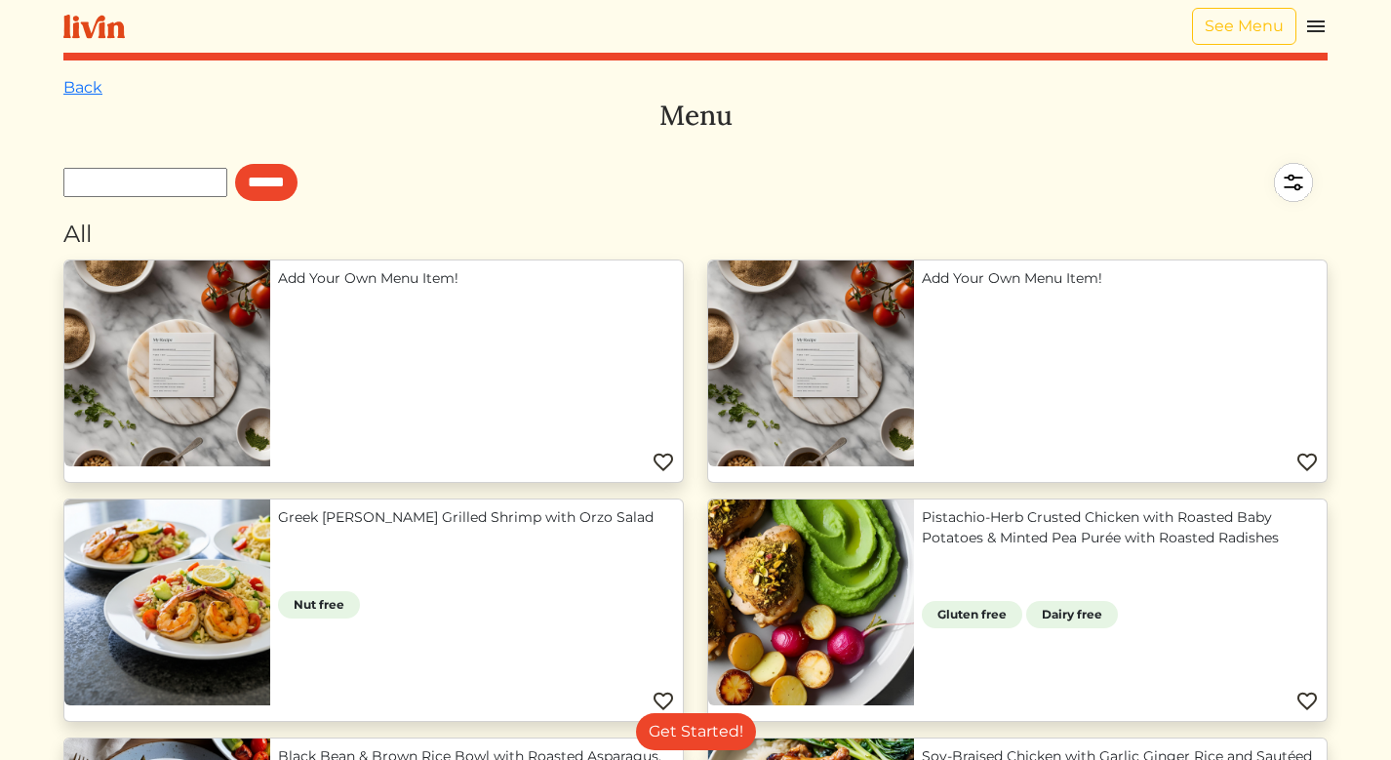
click at [1322, 30] on img at bounding box center [1315, 26] width 23 height 23
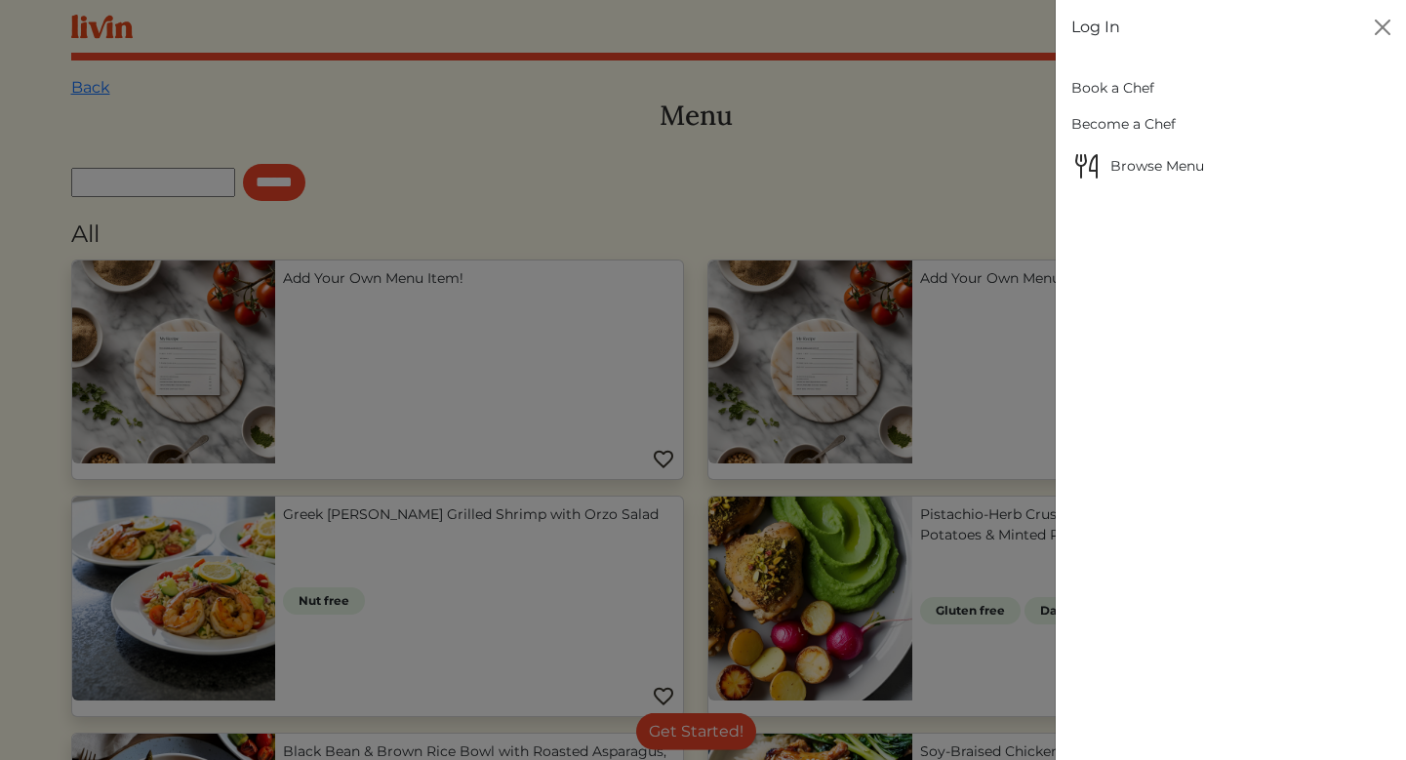
click at [1176, 165] on span "Browse Menu" at bounding box center [1230, 165] width 319 height 31
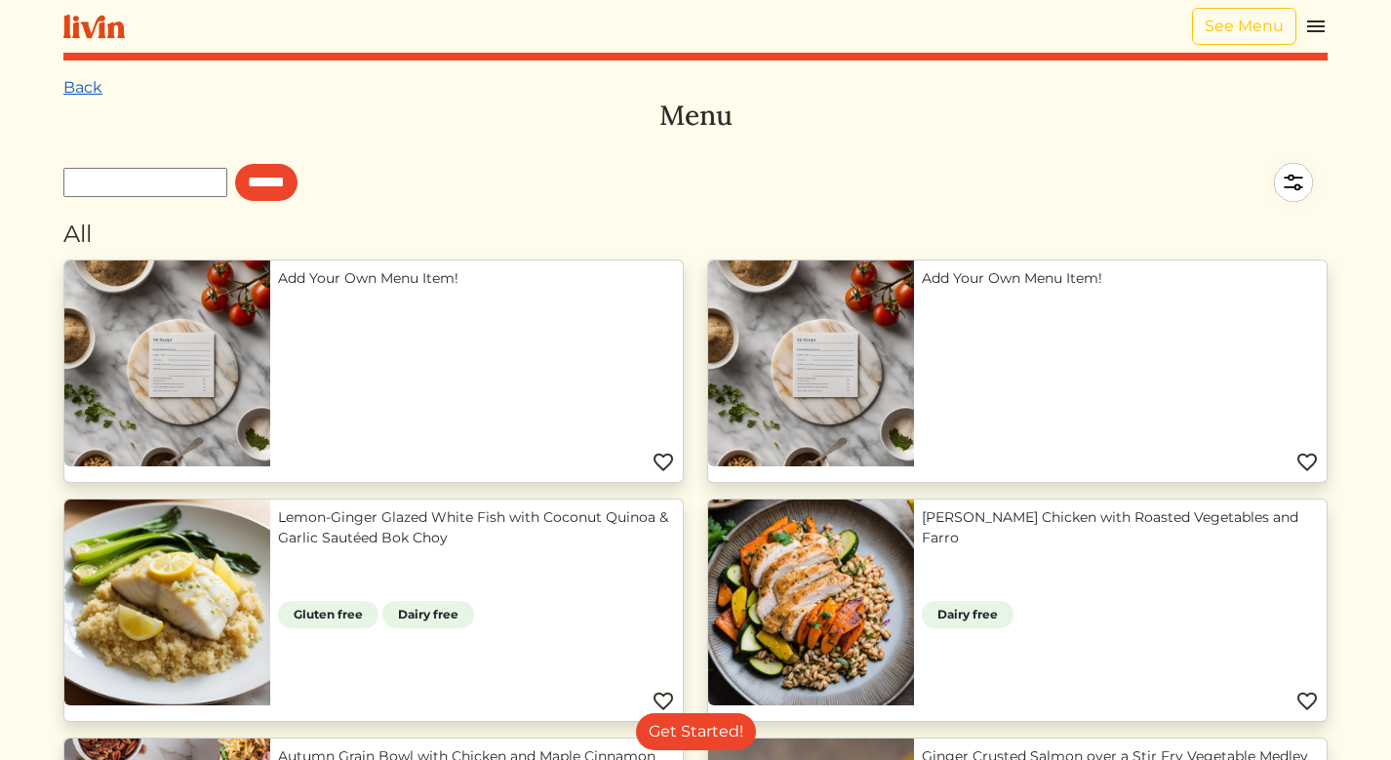
click at [67, 85] on link "Back" at bounding box center [82, 87] width 39 height 19
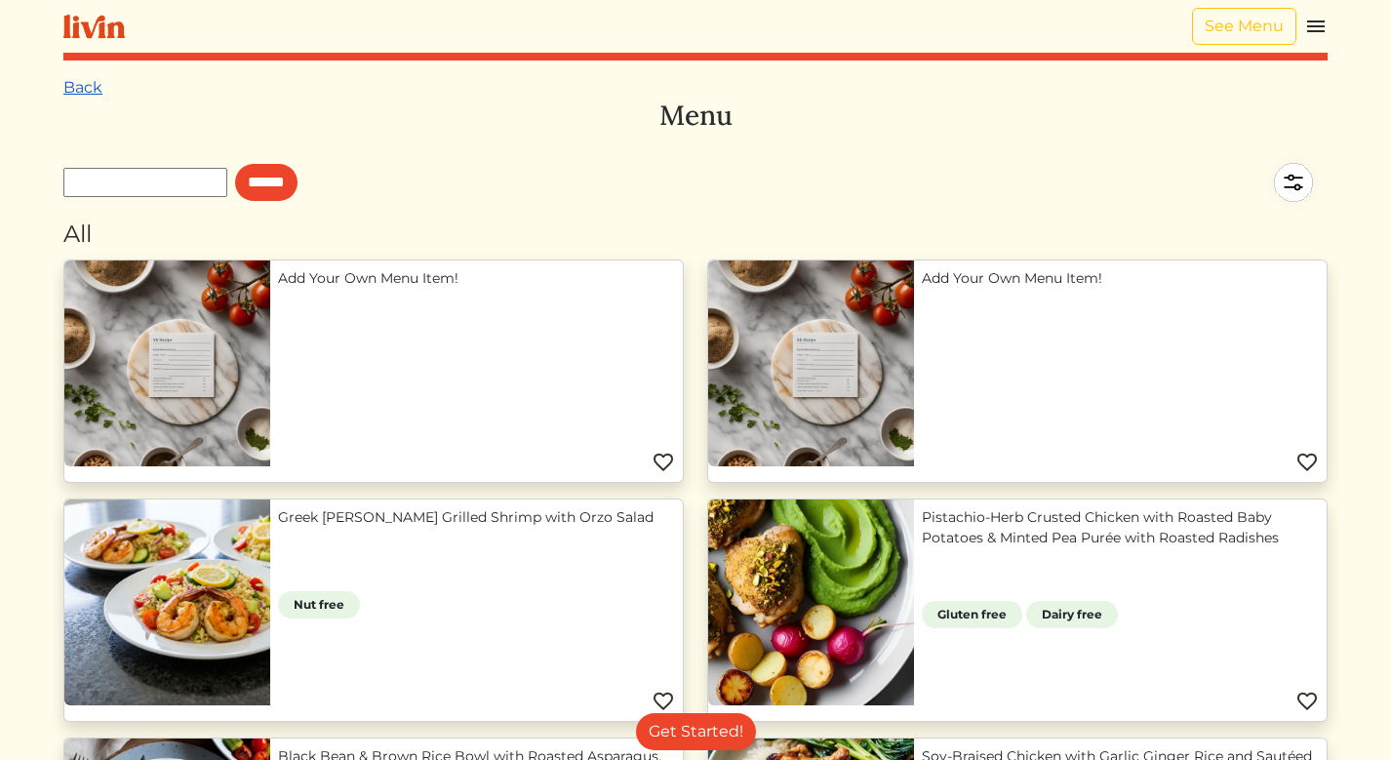
click at [64, 95] on link "Back" at bounding box center [82, 87] width 39 height 19
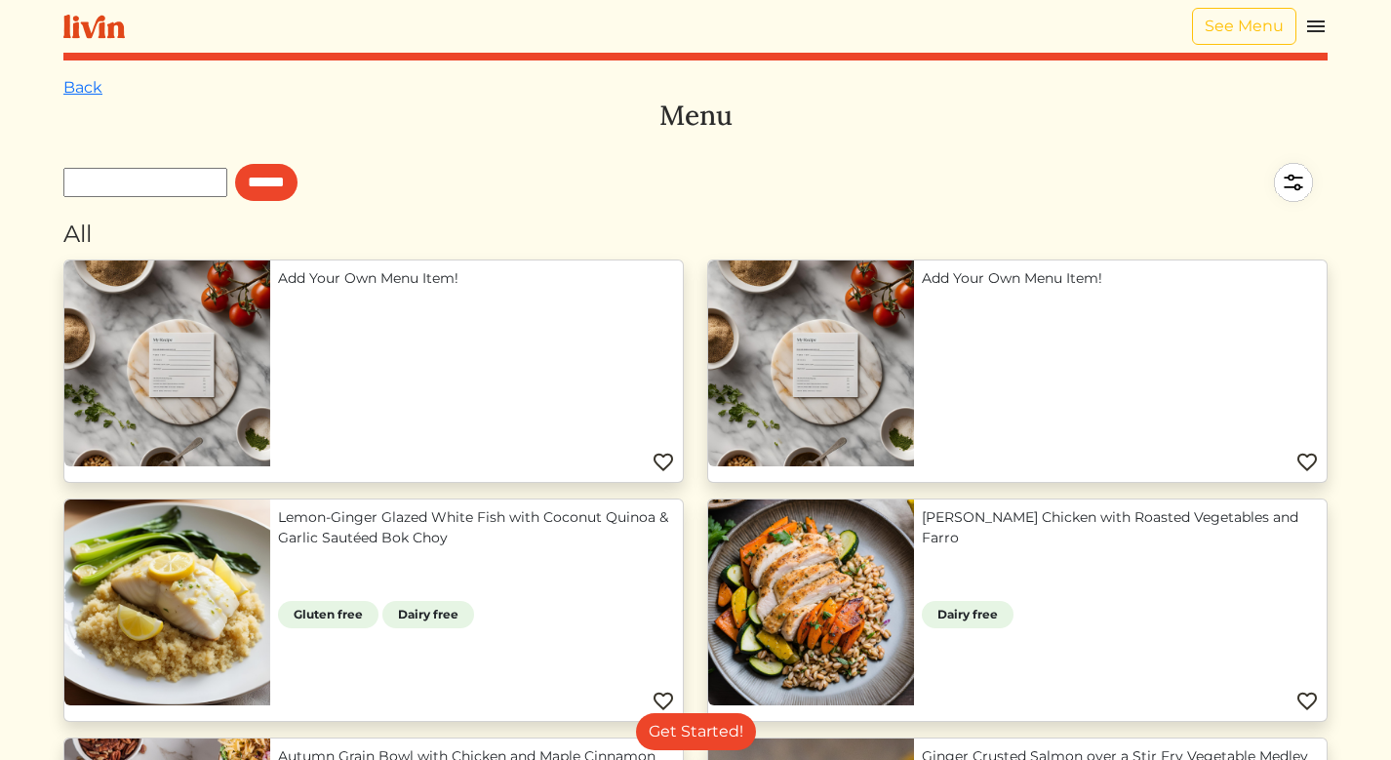
click at [64, 95] on link "Back" at bounding box center [82, 87] width 39 height 19
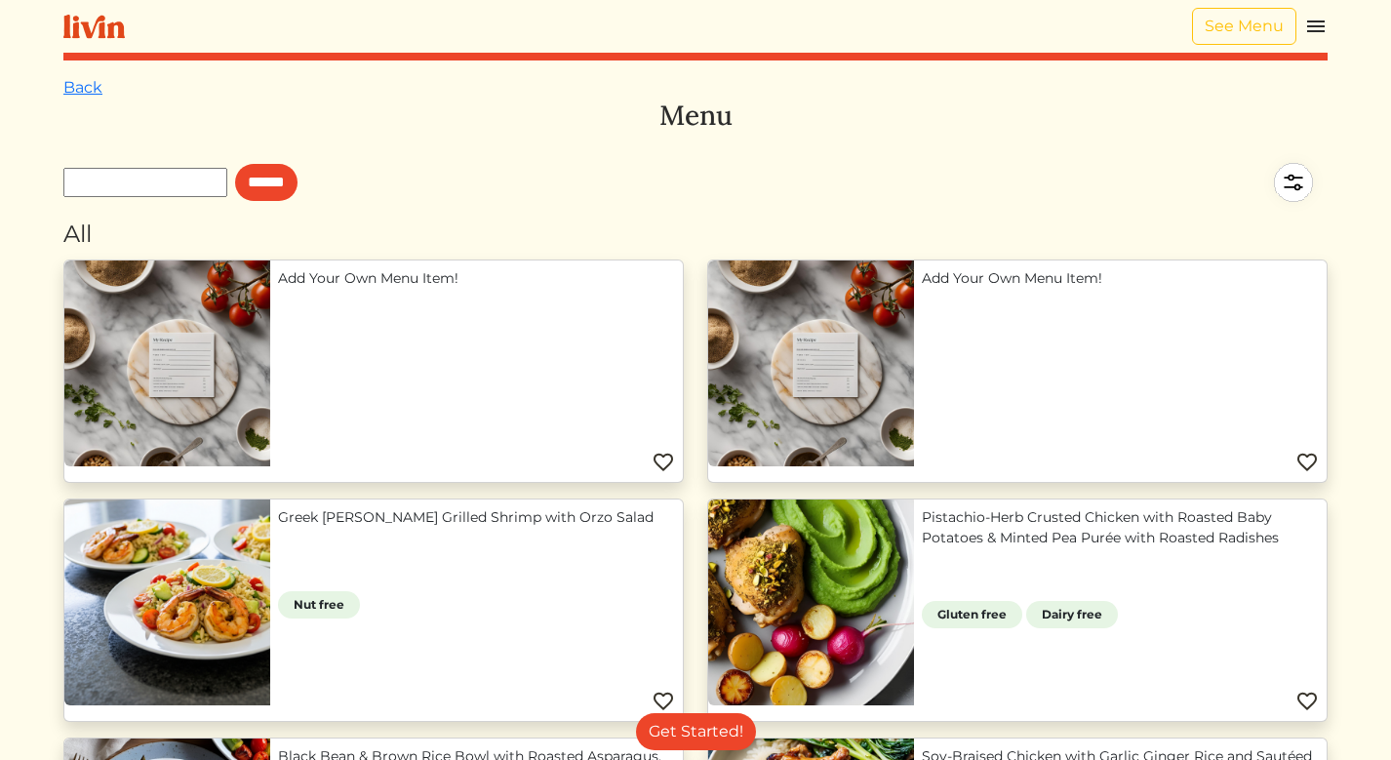
click at [64, 95] on link "Back" at bounding box center [82, 87] width 39 height 19
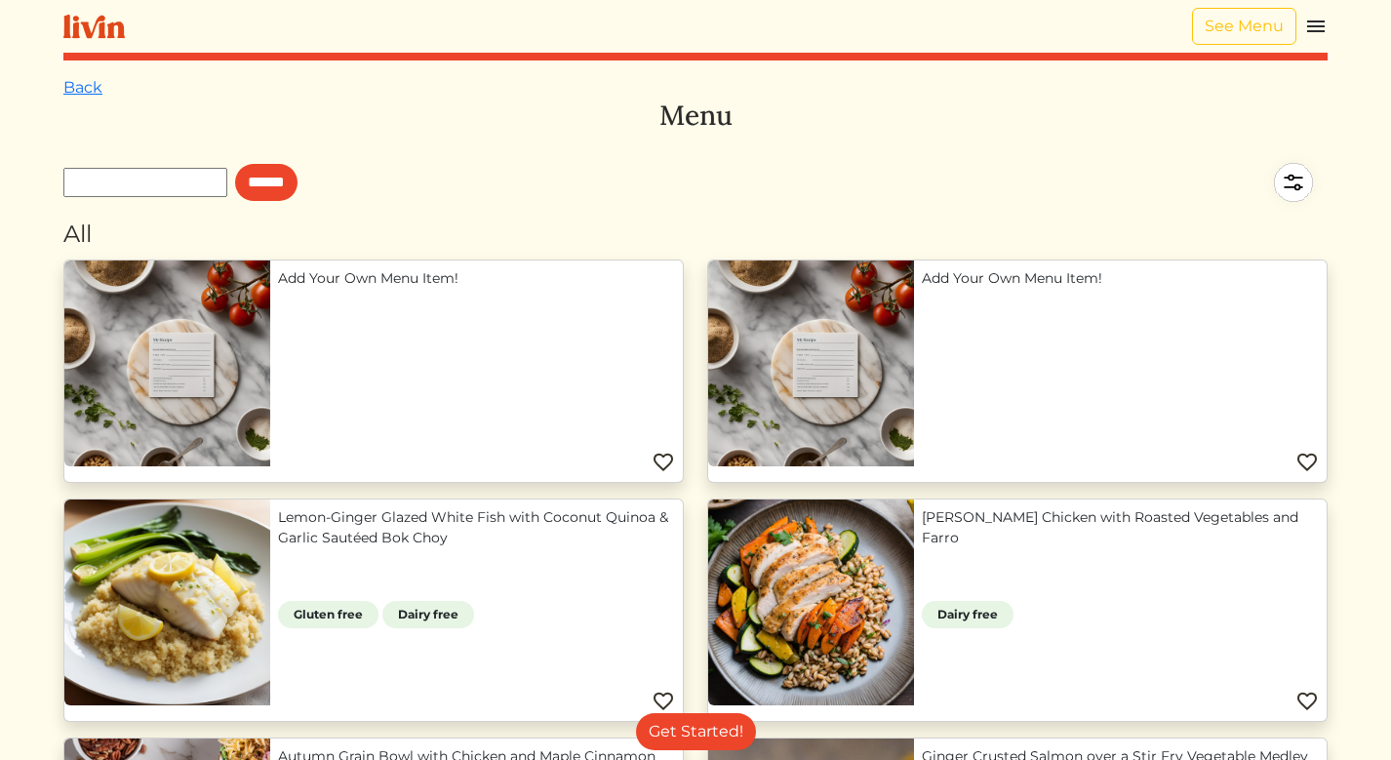
click at [64, 95] on link "Back" at bounding box center [82, 87] width 39 height 19
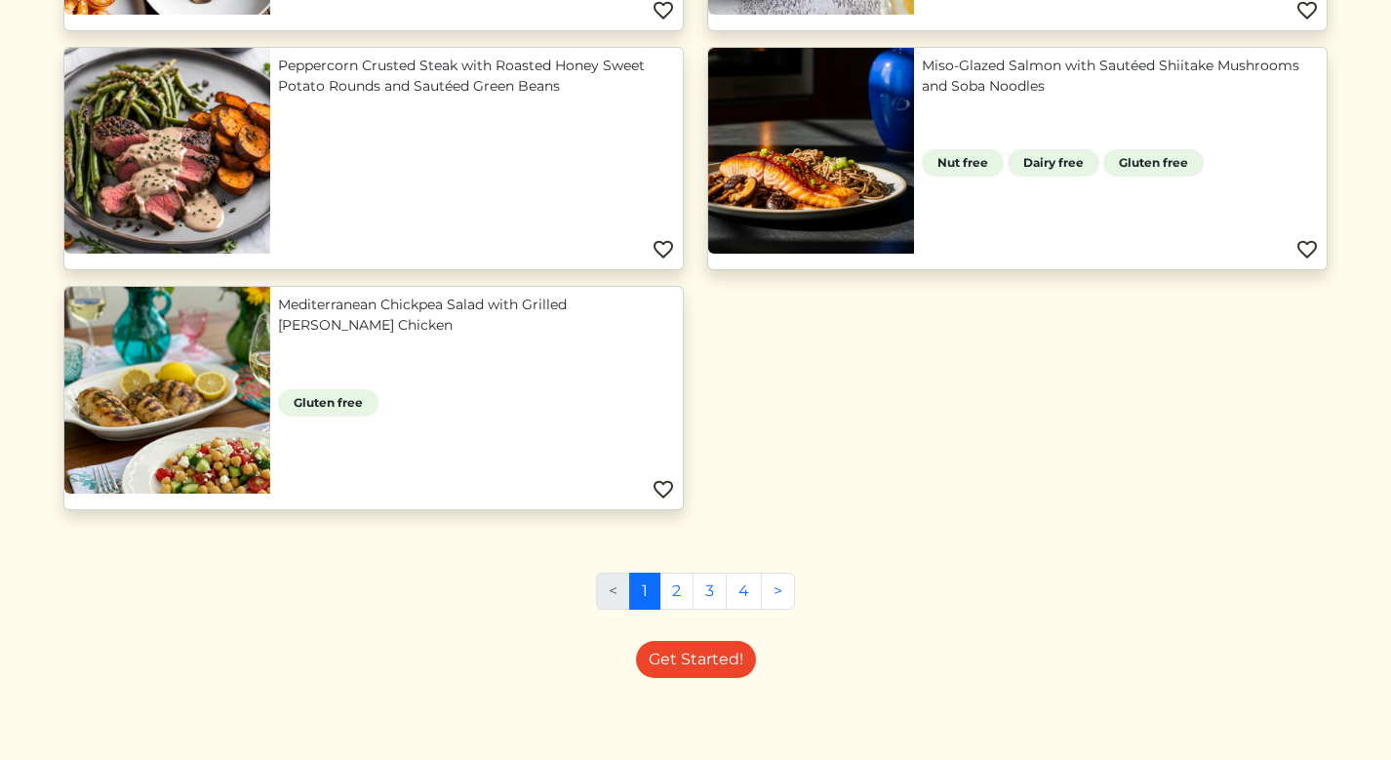
scroll to position [1896, 0]
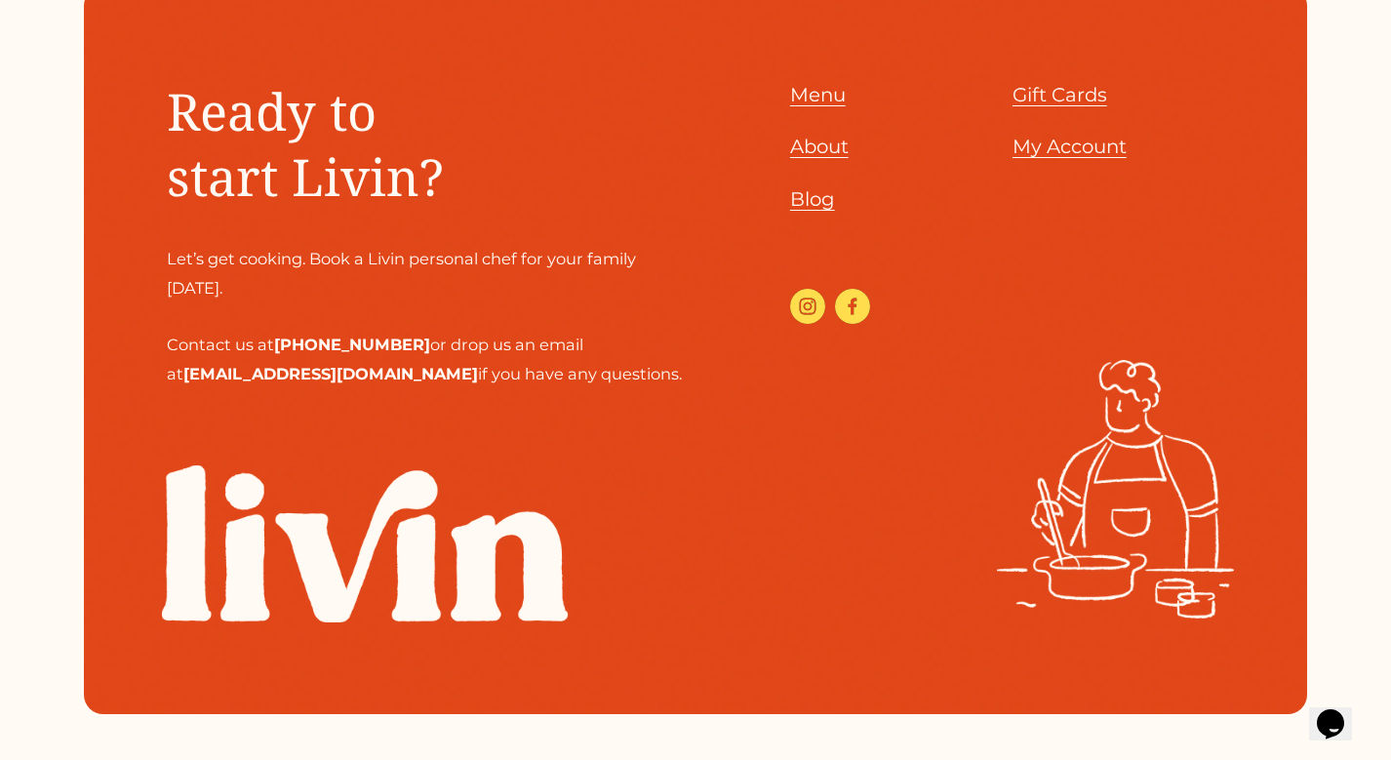
scroll to position [2339, 0]
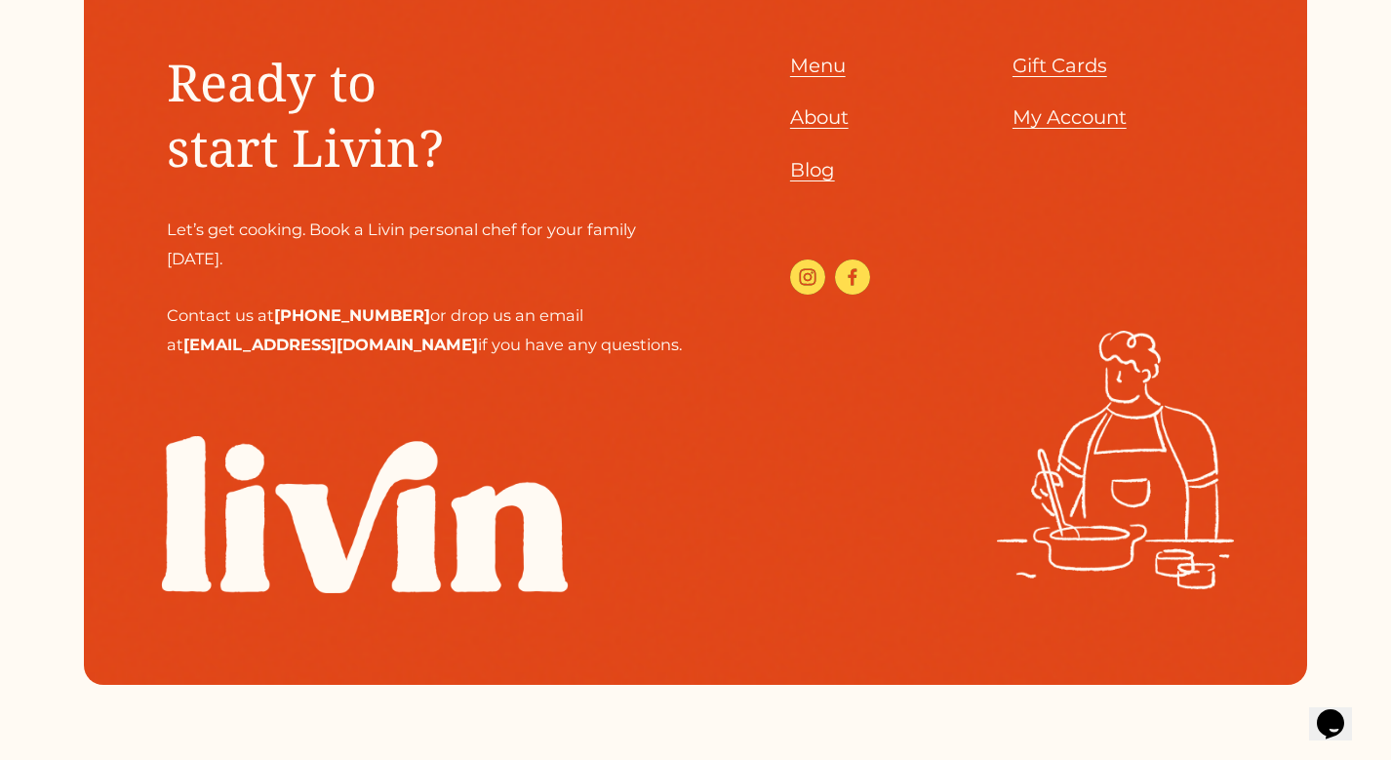
click at [802, 259] on use "Instagram" at bounding box center [807, 276] width 35 height 35
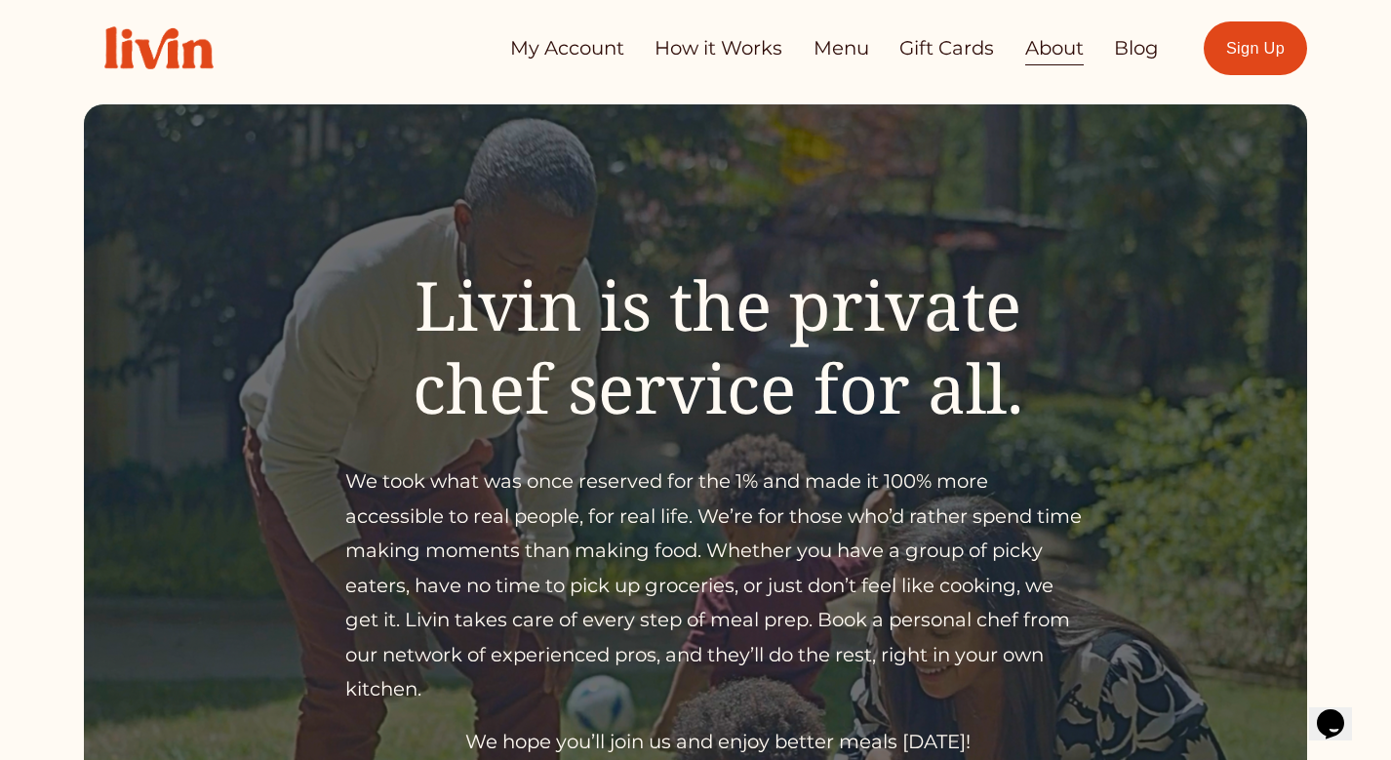
scroll to position [0, 0]
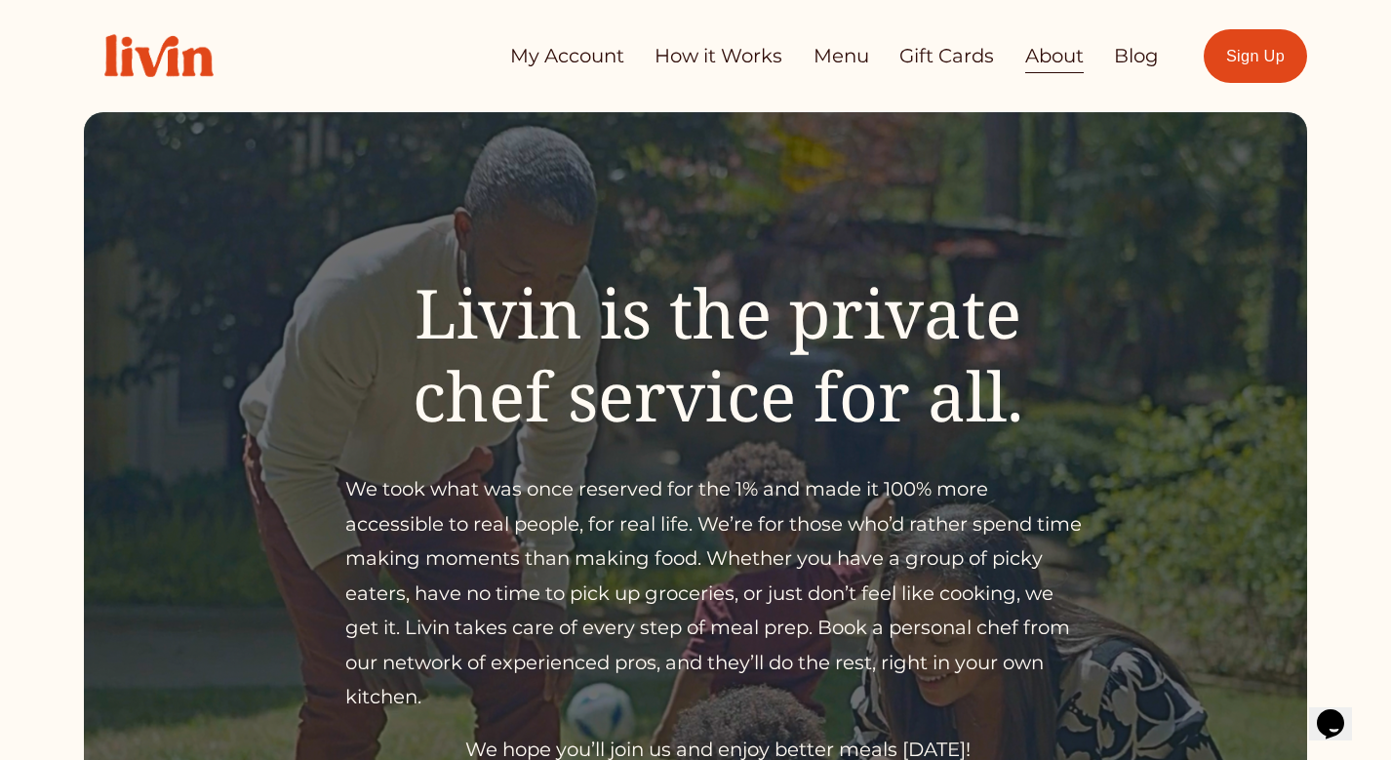
click at [574, 54] on link "My Account" at bounding box center [567, 56] width 114 height 38
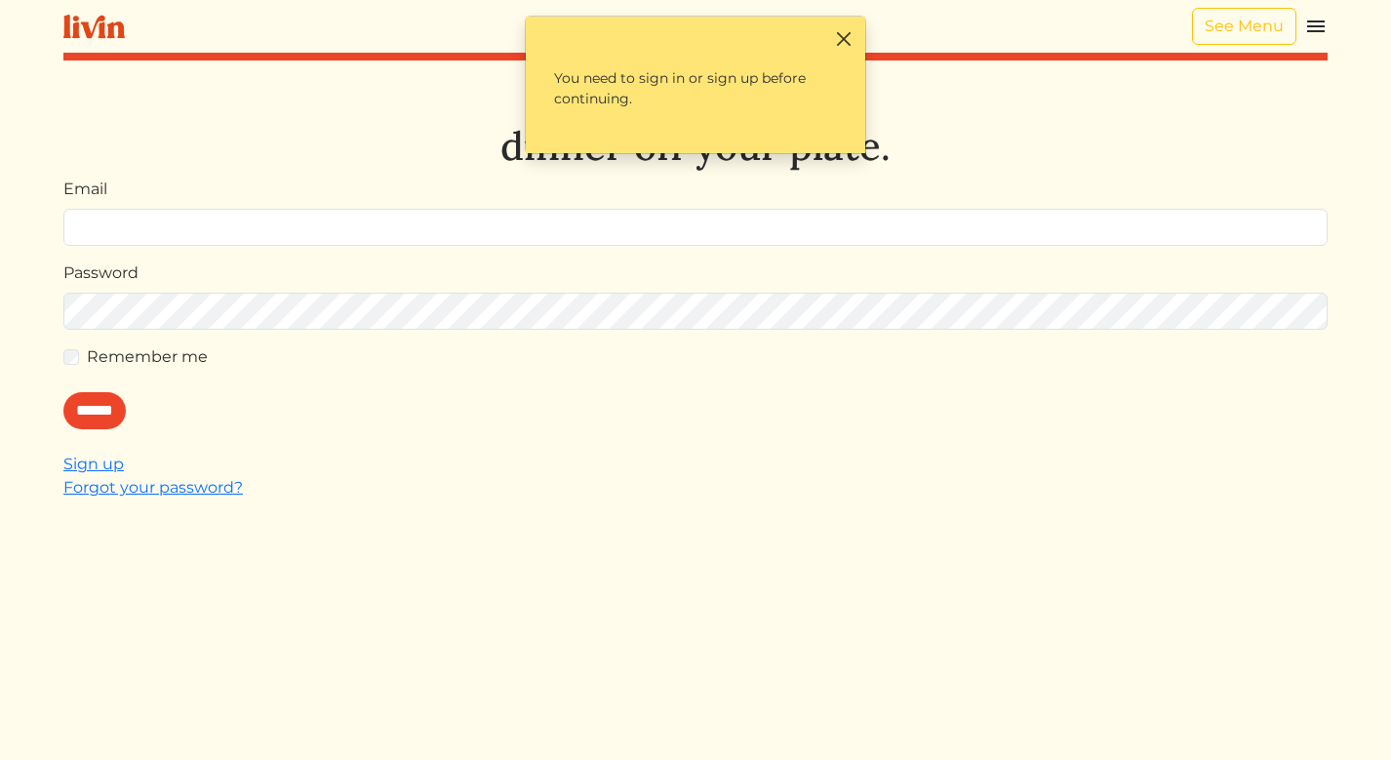
click at [841, 31] on button "Close" at bounding box center [843, 38] width 20 height 20
